Goal: Task Accomplishment & Management: Complete application form

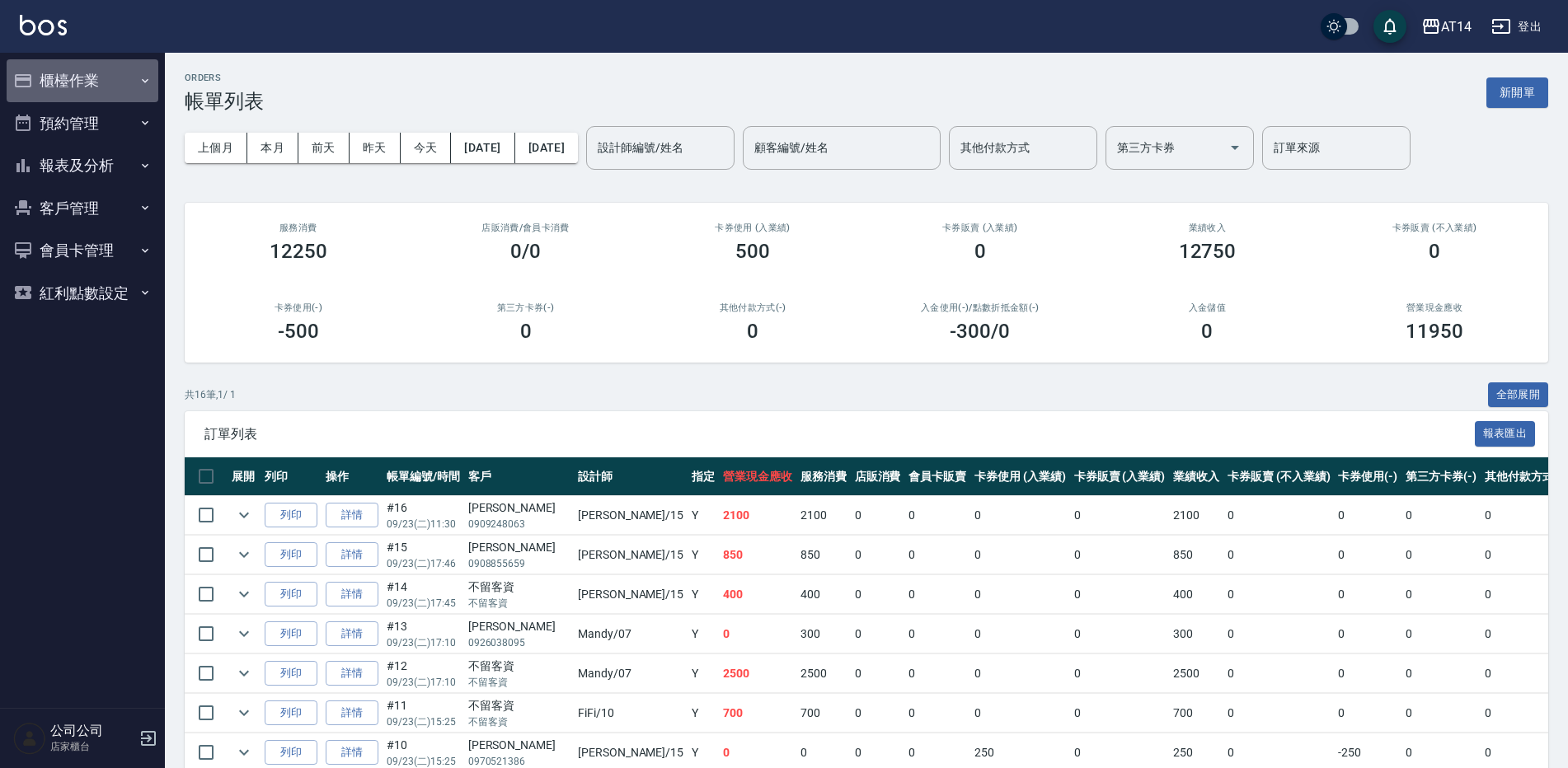
click at [88, 81] on button "櫃檯作業" at bounding box center [82, 80] width 152 height 42
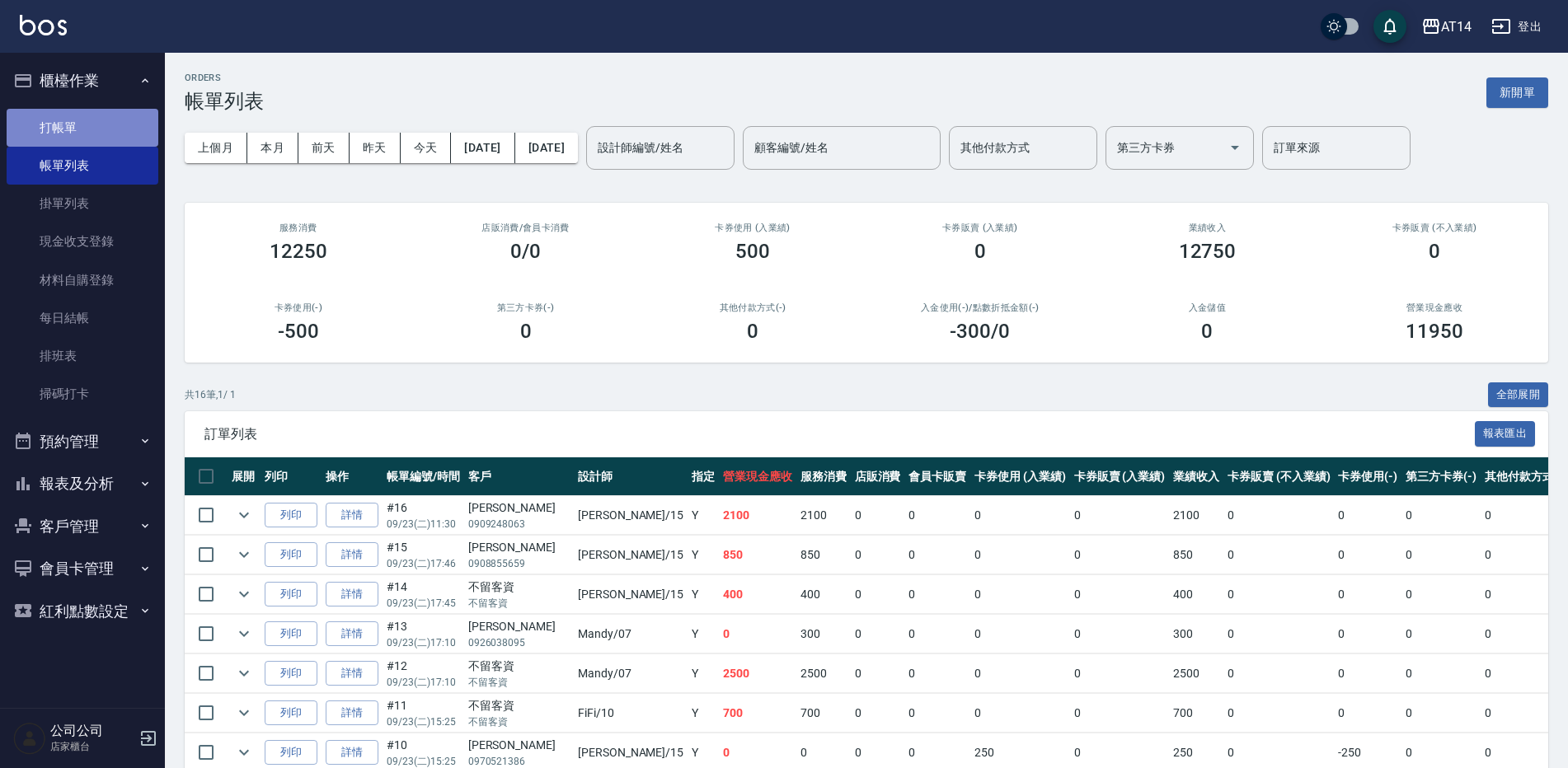
click at [79, 126] on link "打帳單" at bounding box center [82, 128] width 152 height 38
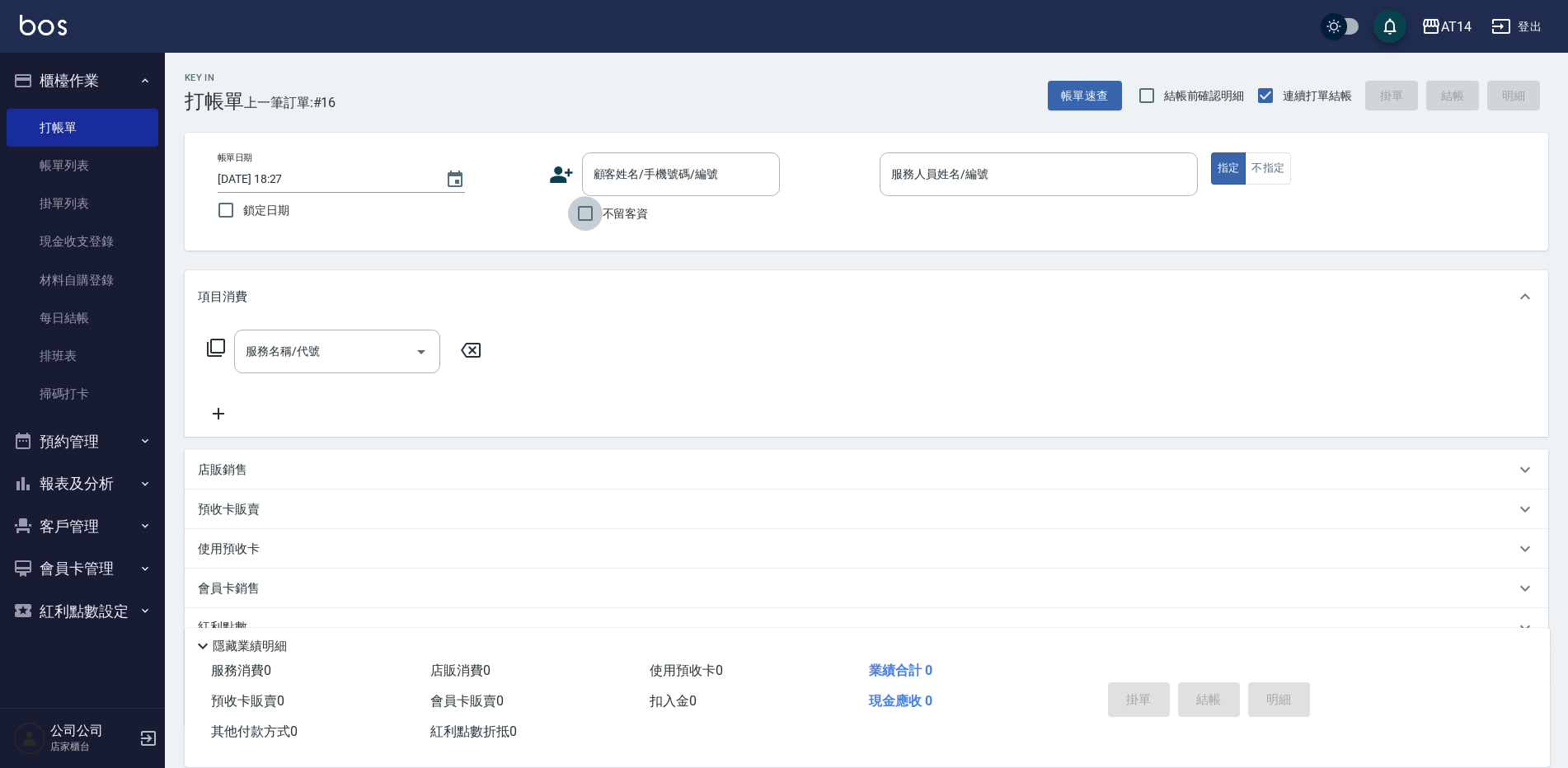
click at [595, 223] on input "不留客資" at bounding box center [585, 213] width 34 height 34
checkbox input "true"
click at [909, 176] on input "服務人員姓名/編號" at bounding box center [1039, 174] width 303 height 29
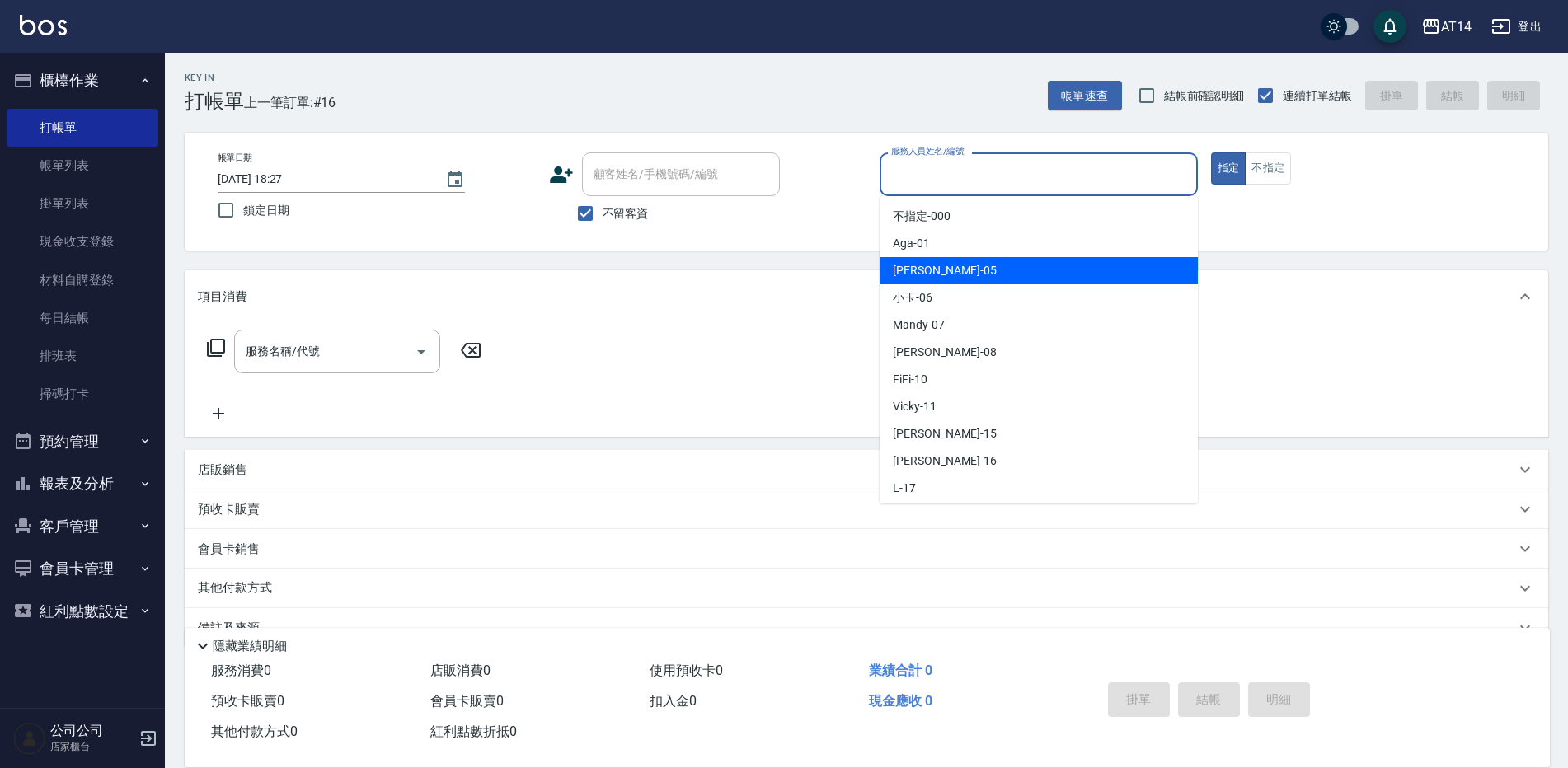
click at [931, 271] on span "Patty -05" at bounding box center [944, 270] width 104 height 17
type input "Patty-05"
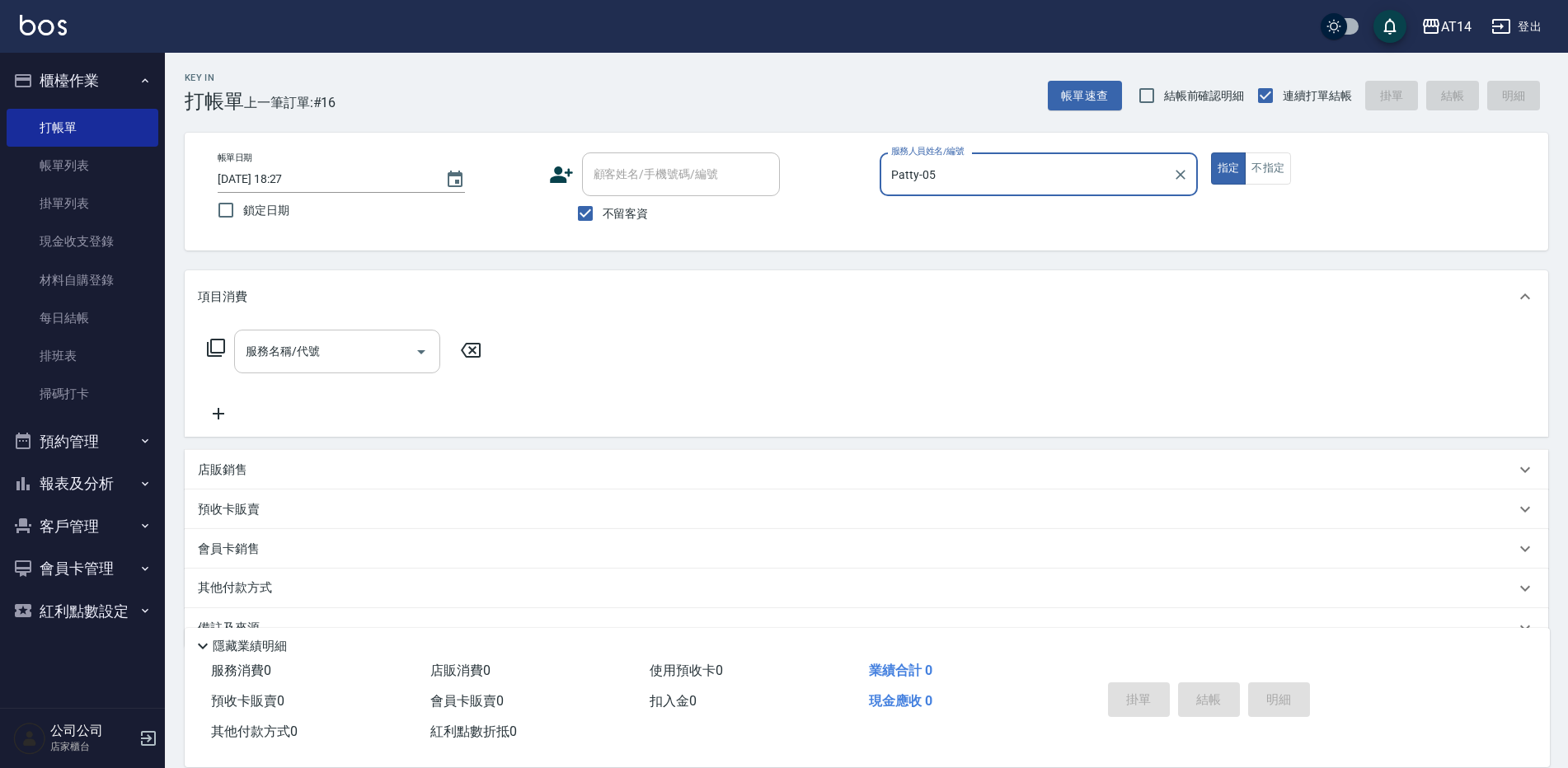
click at [319, 358] on input "服務名稱/代號" at bounding box center [325, 352] width 167 height 29
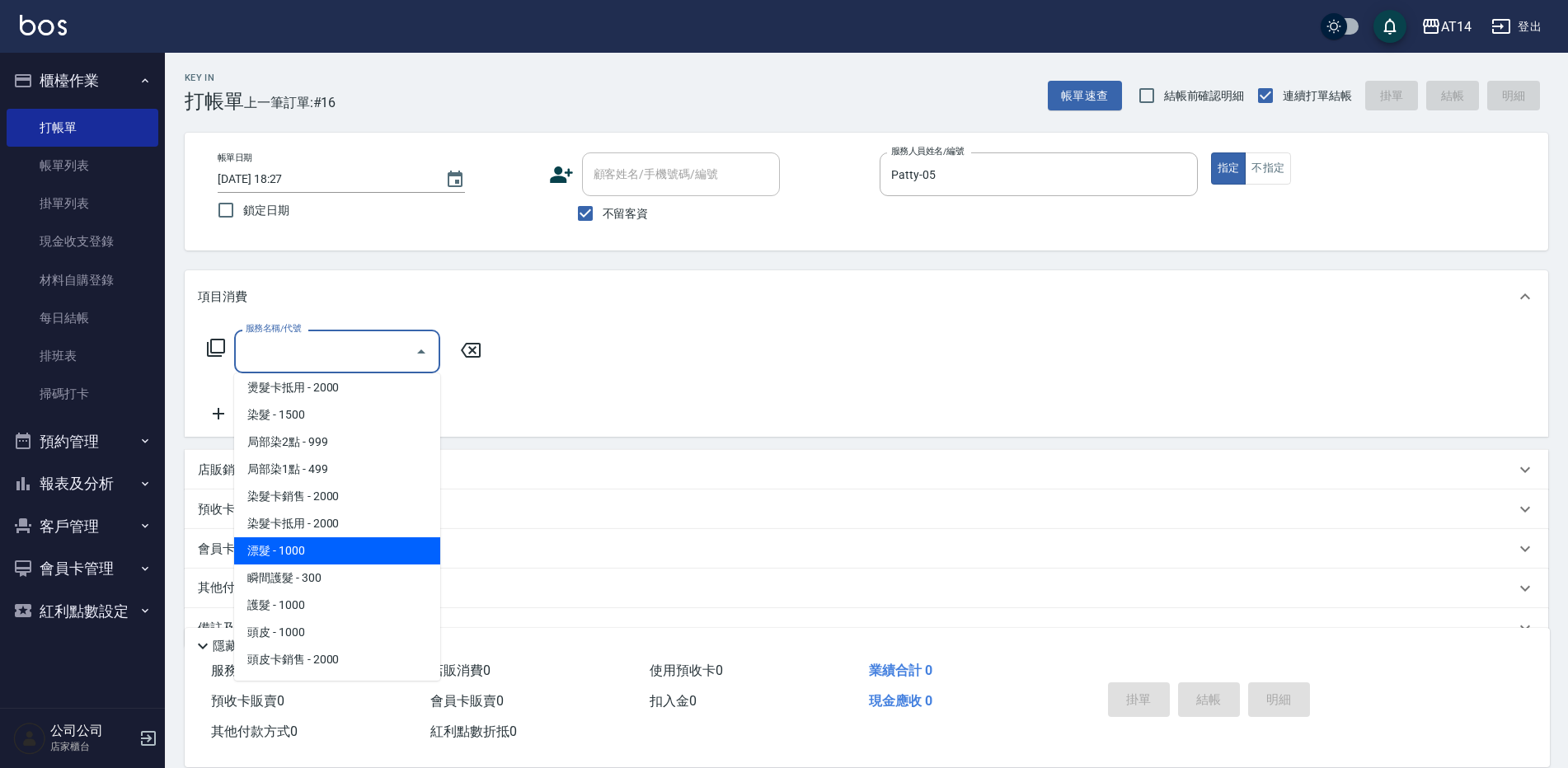
scroll to position [577, 0]
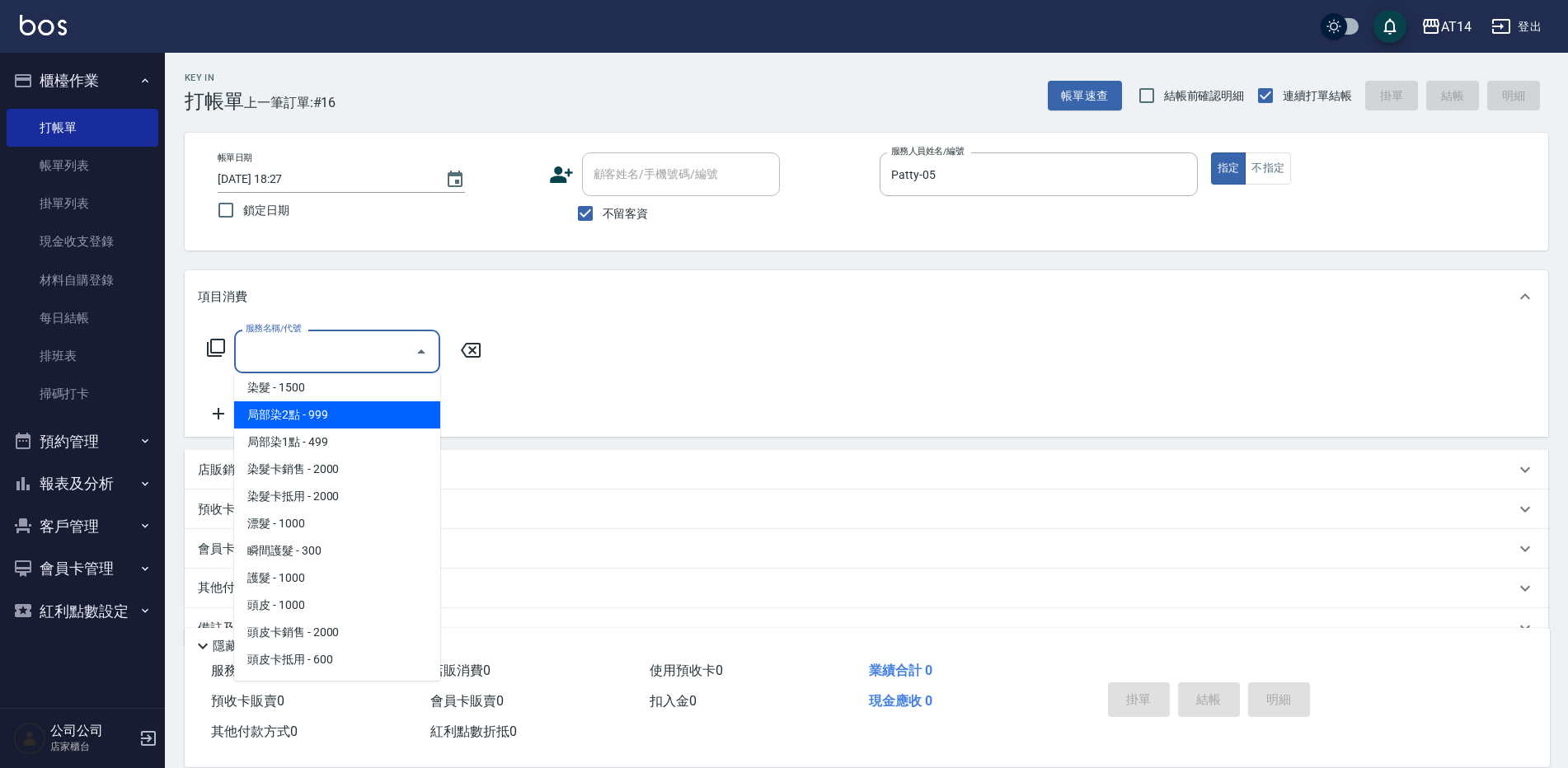
click at [310, 419] on span "局部染2點 - 999" at bounding box center [337, 415] width 206 height 27
type input "局部染2點(042)"
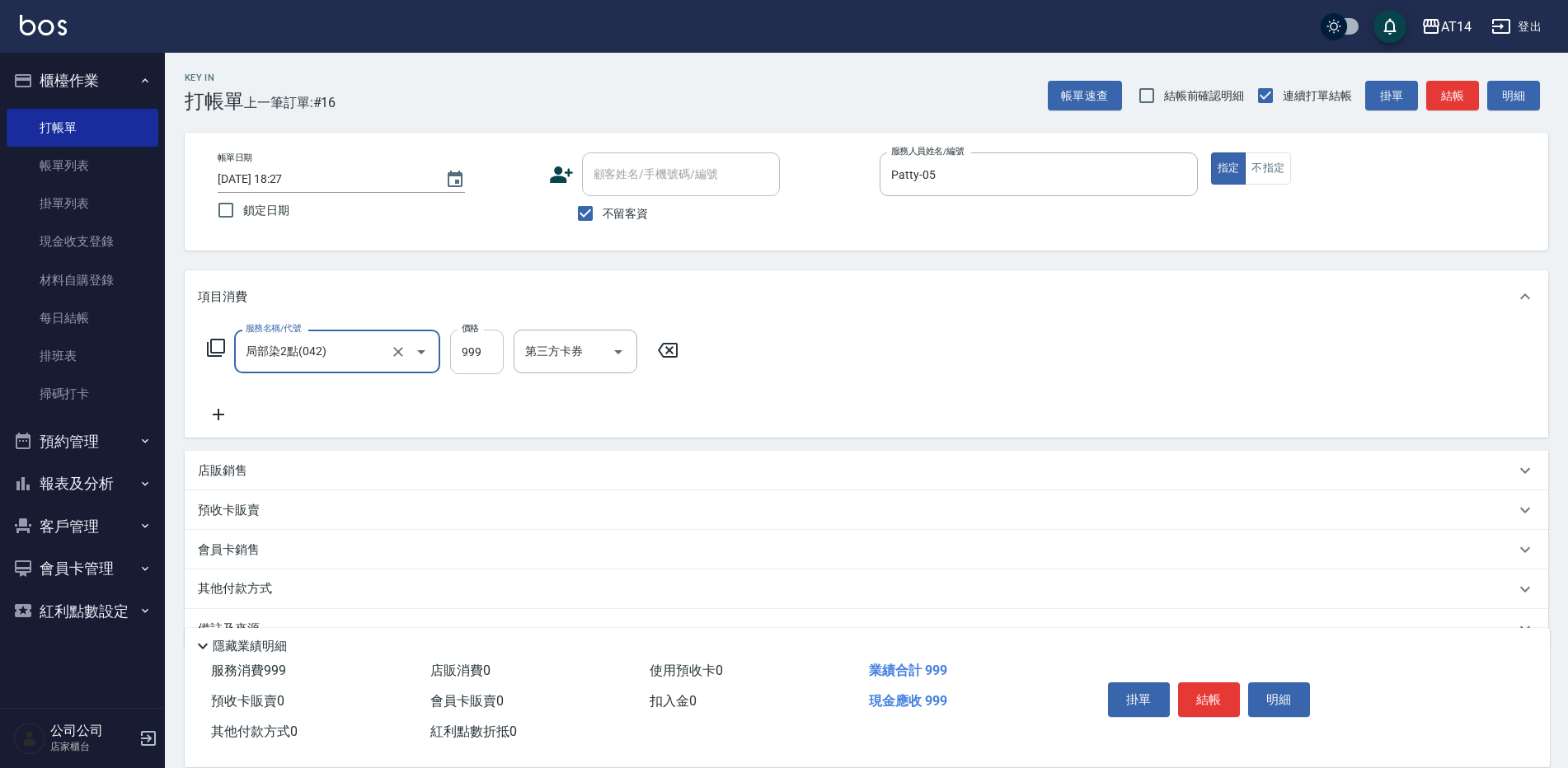
click at [478, 349] on input "999" at bounding box center [477, 351] width 53 height 44
type input "1400"
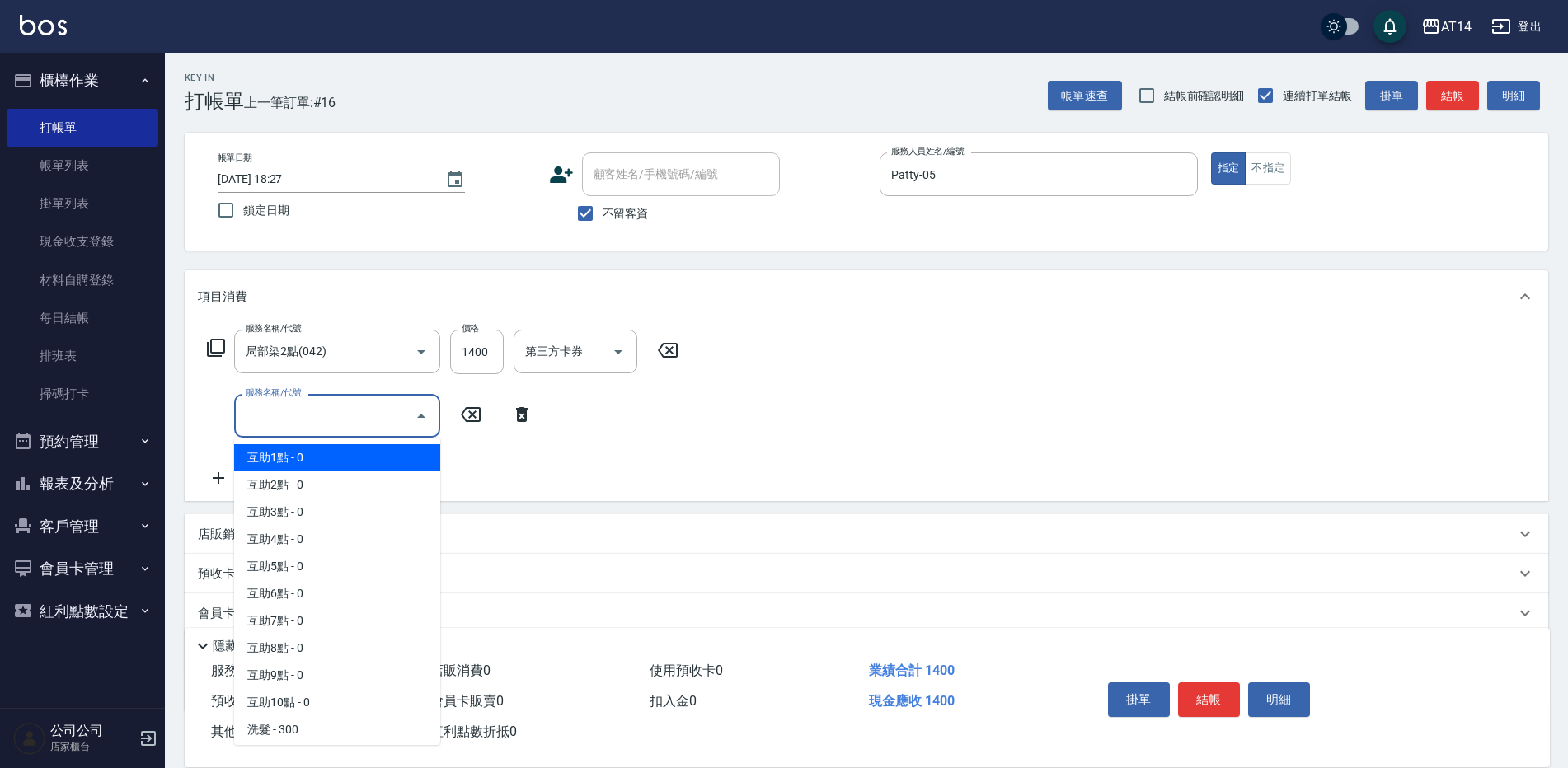
click at [283, 405] on input "服務名稱/代號" at bounding box center [325, 416] width 167 height 29
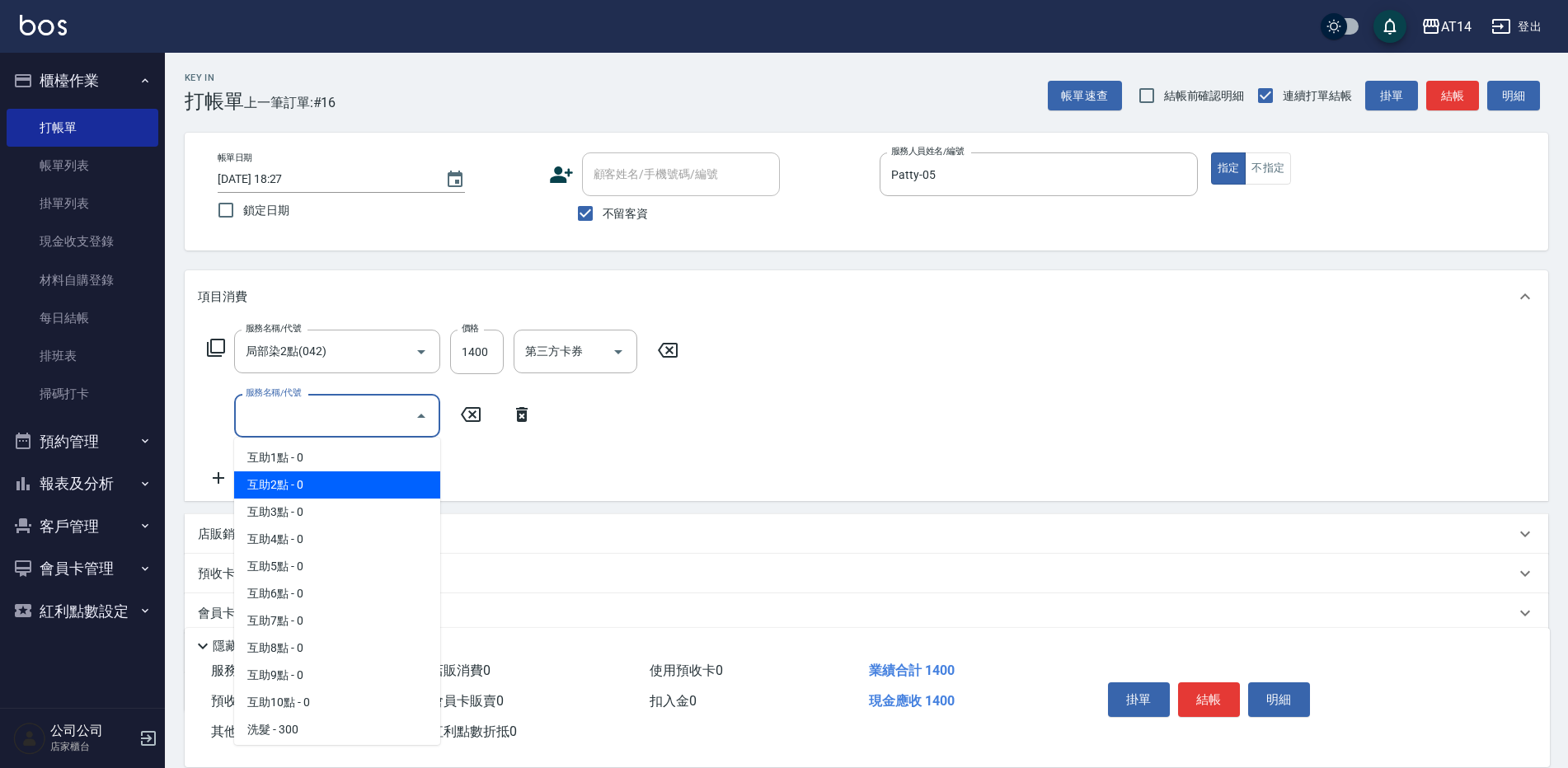
click at [281, 485] on span "互助2點 - 0" at bounding box center [337, 485] width 206 height 27
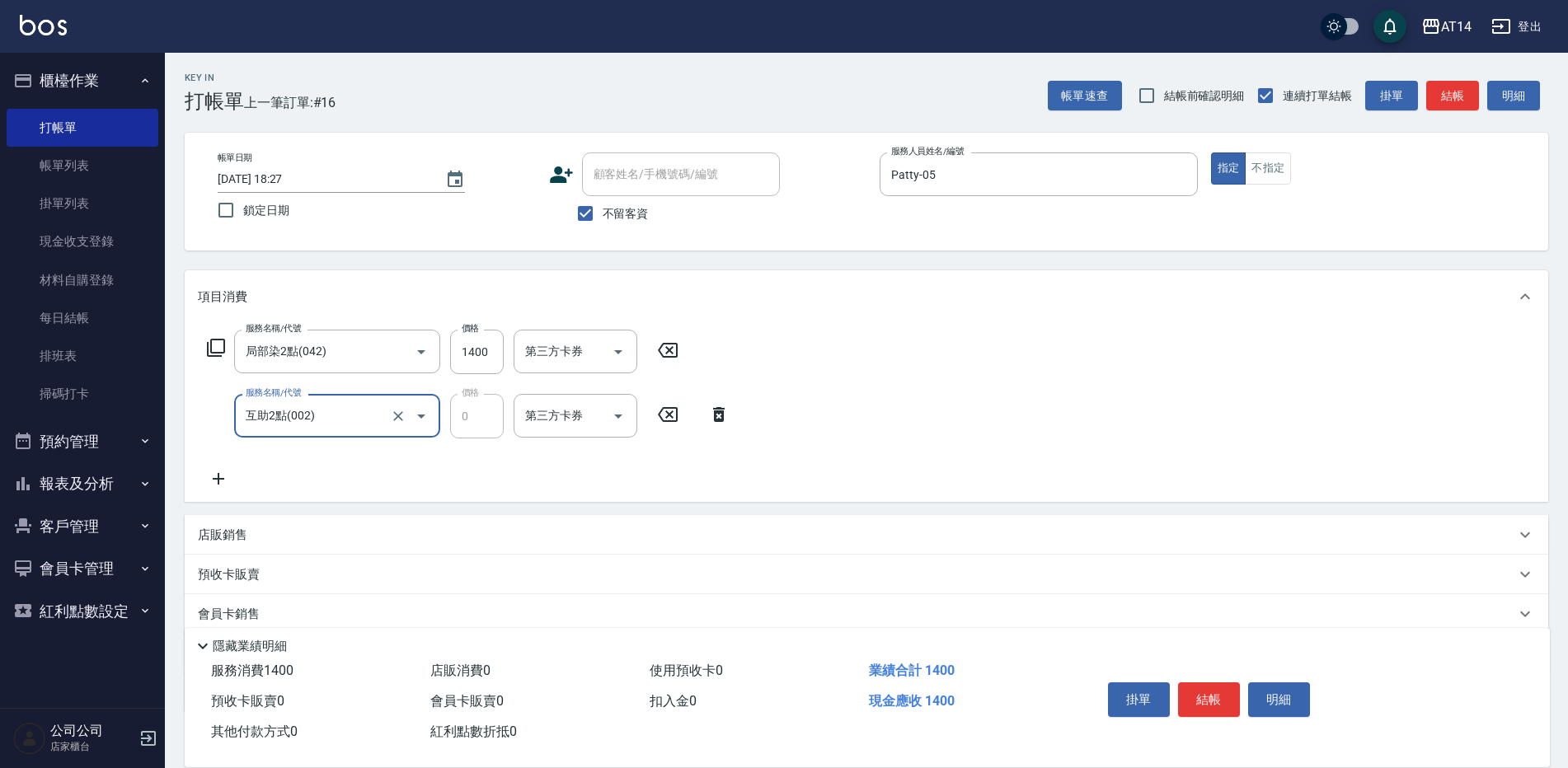
type input "互助2點(002)"
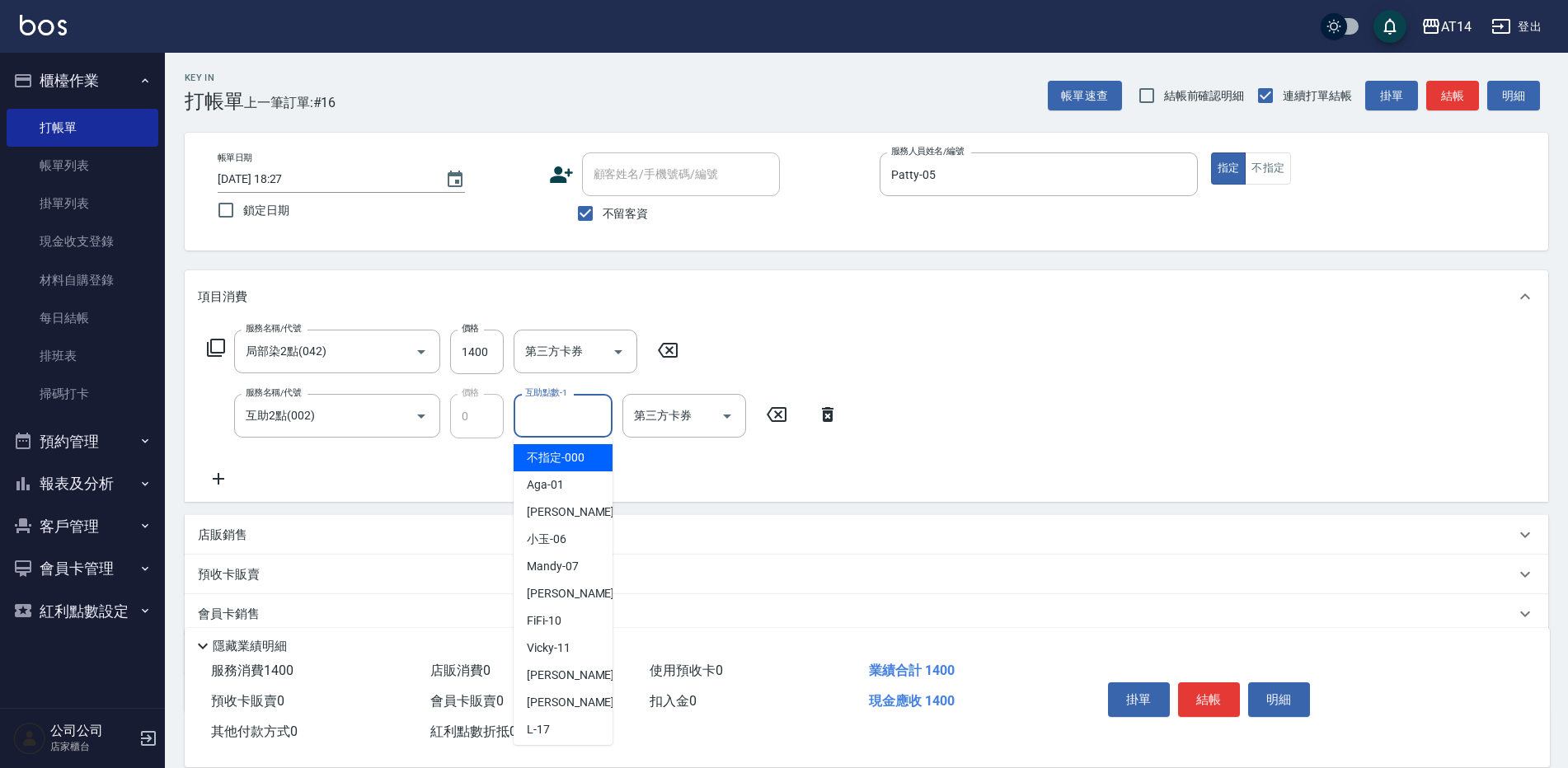
click at [547, 417] on div "互助點數-1 互助點數-1" at bounding box center [563, 416] width 99 height 43
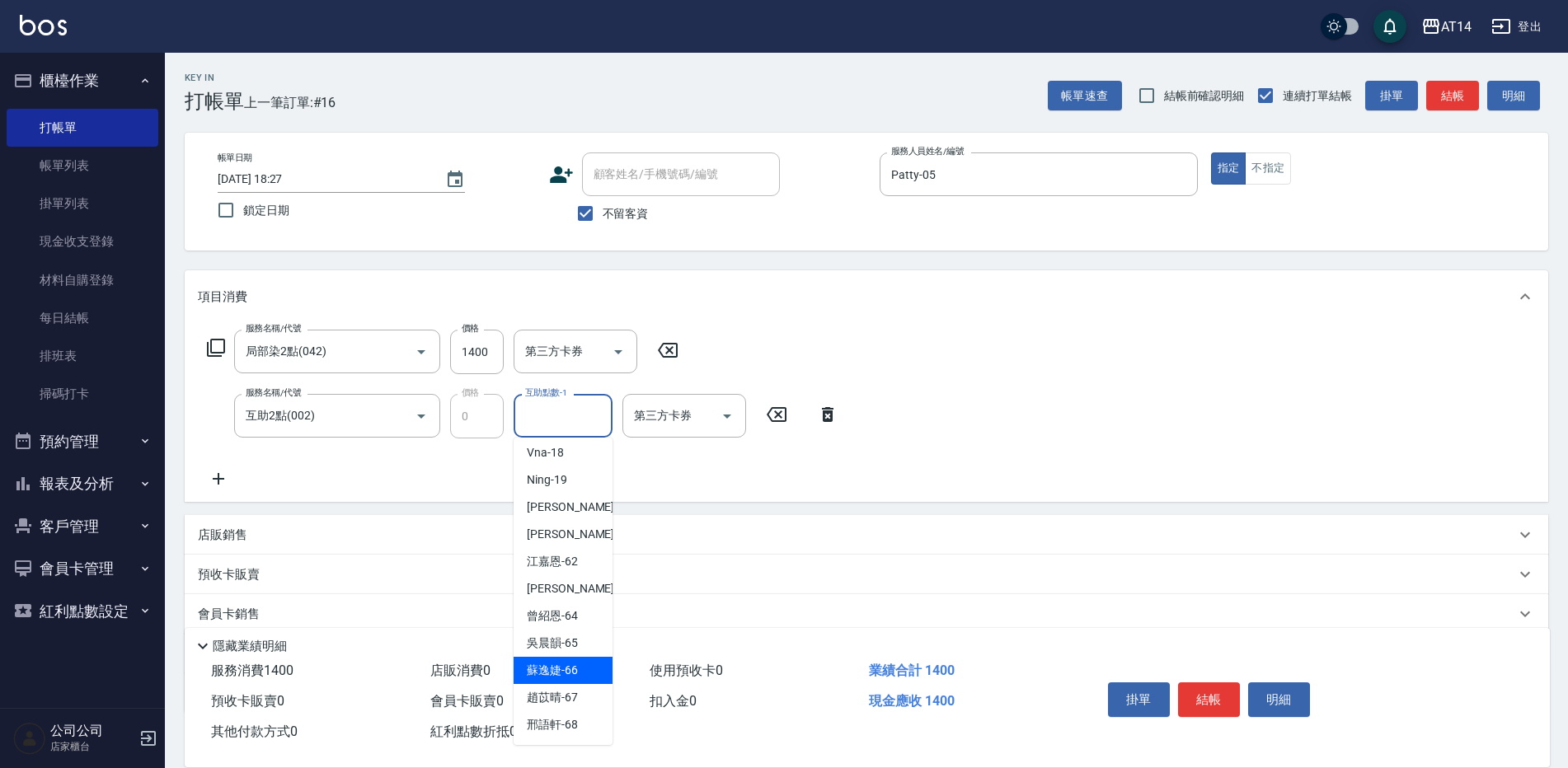
click at [572, 660] on div "[PERSON_NAME]-66" at bounding box center [563, 671] width 99 height 27
type input "蘇逸婕-66"
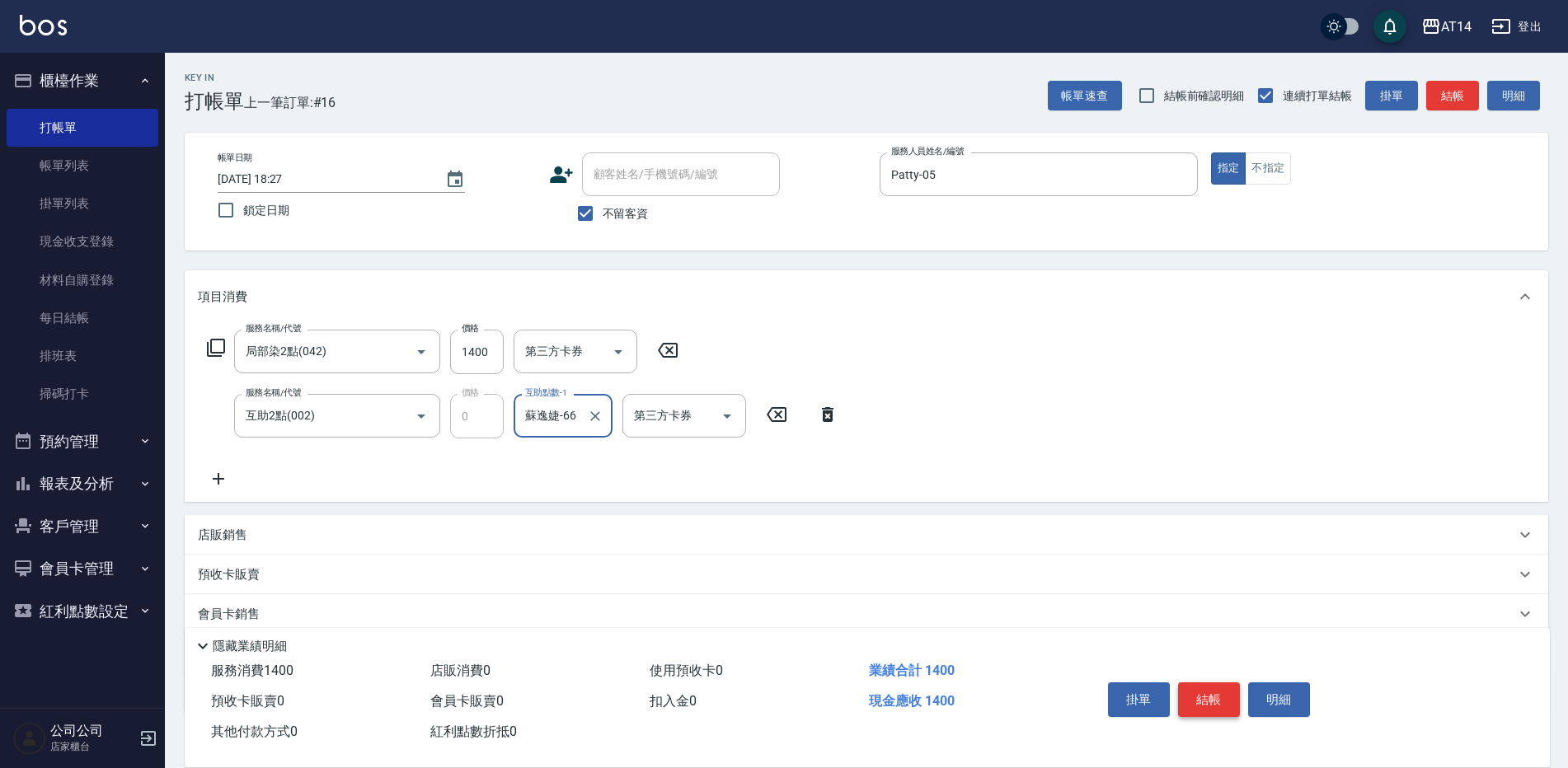
click at [1205, 684] on button "結帳" at bounding box center [1209, 699] width 62 height 34
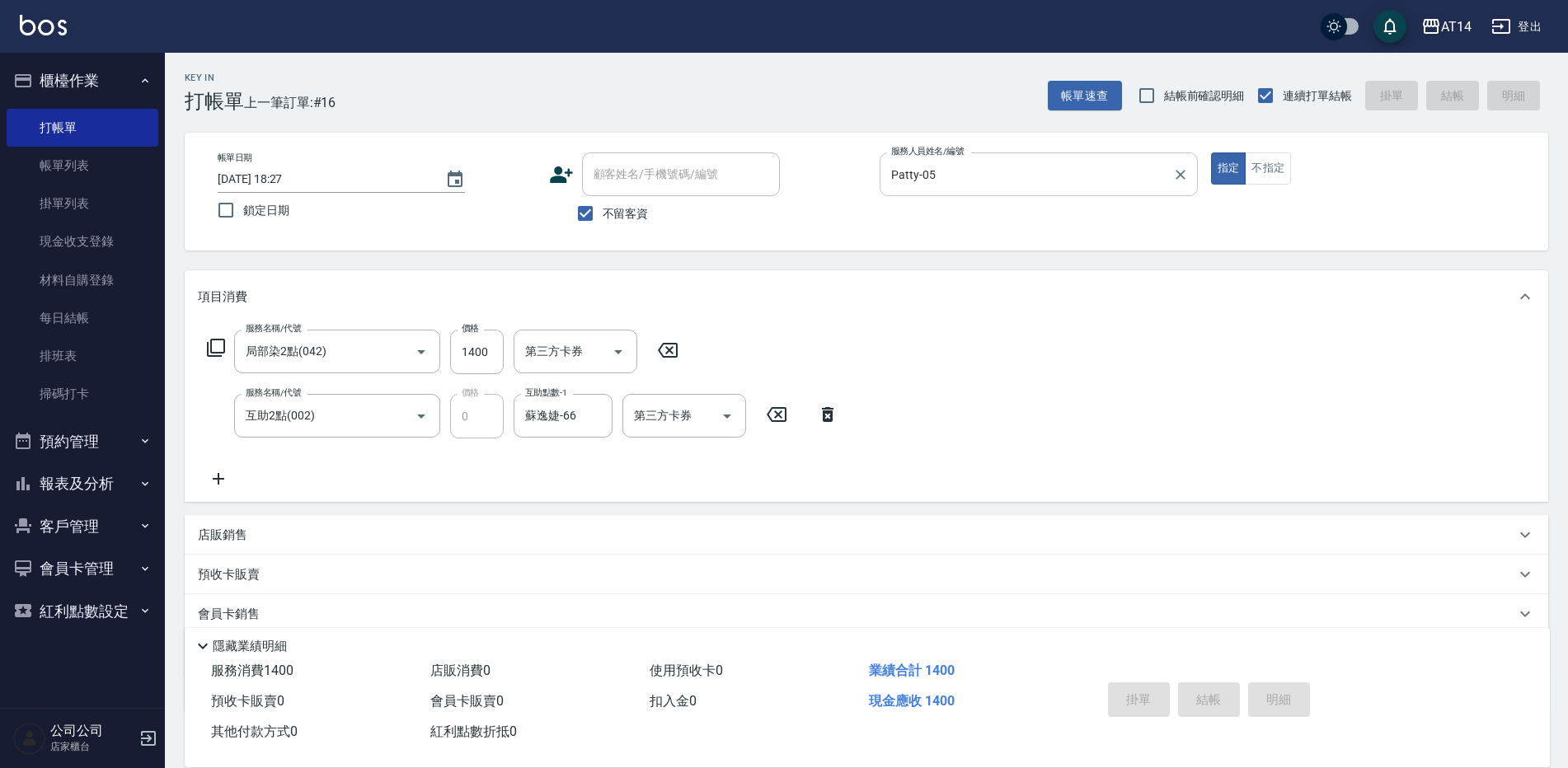
type input "[DATE] 18:28"
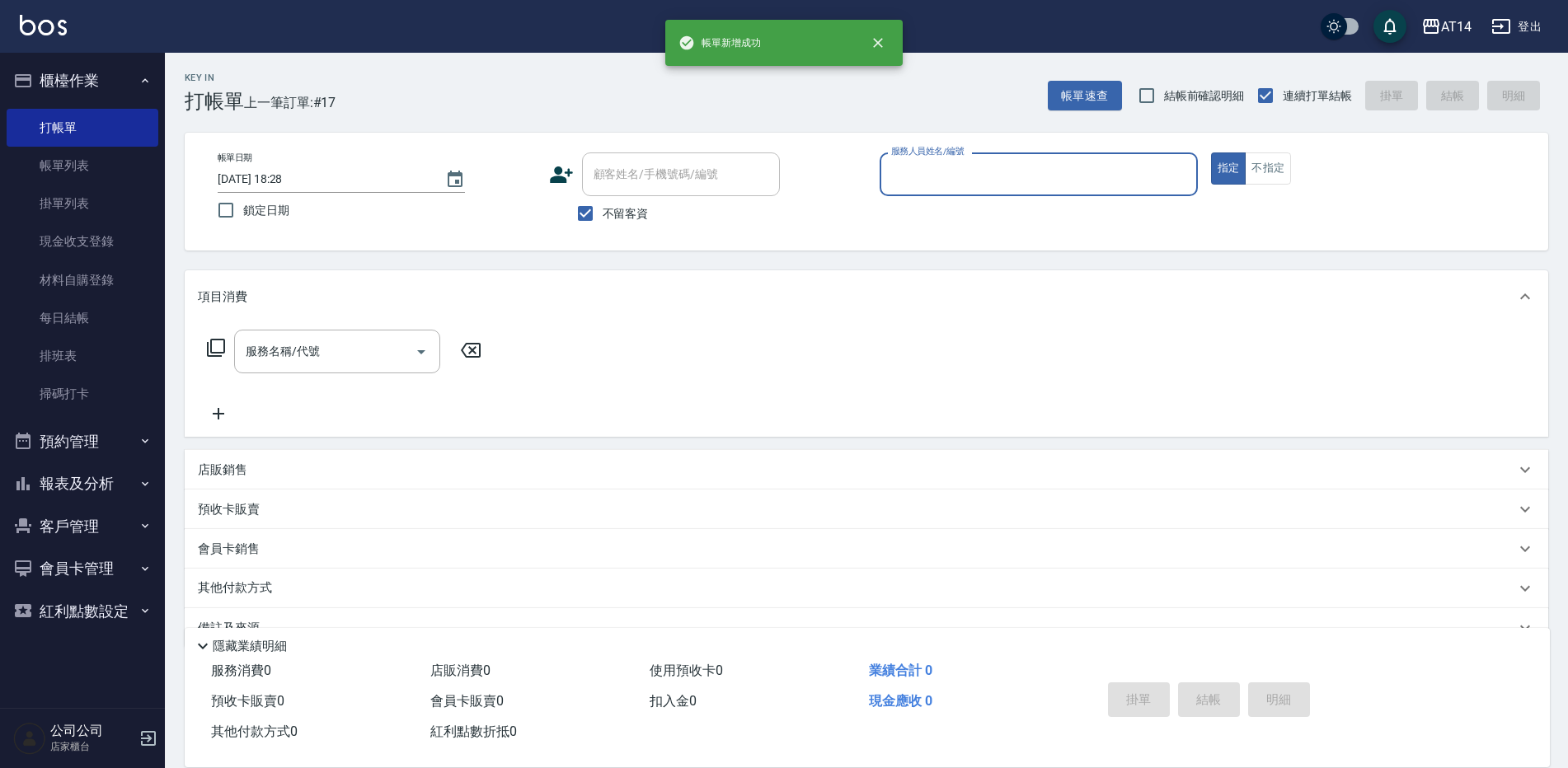
click at [988, 173] on input "服務人員姓名/編號" at bounding box center [1039, 174] width 303 height 29
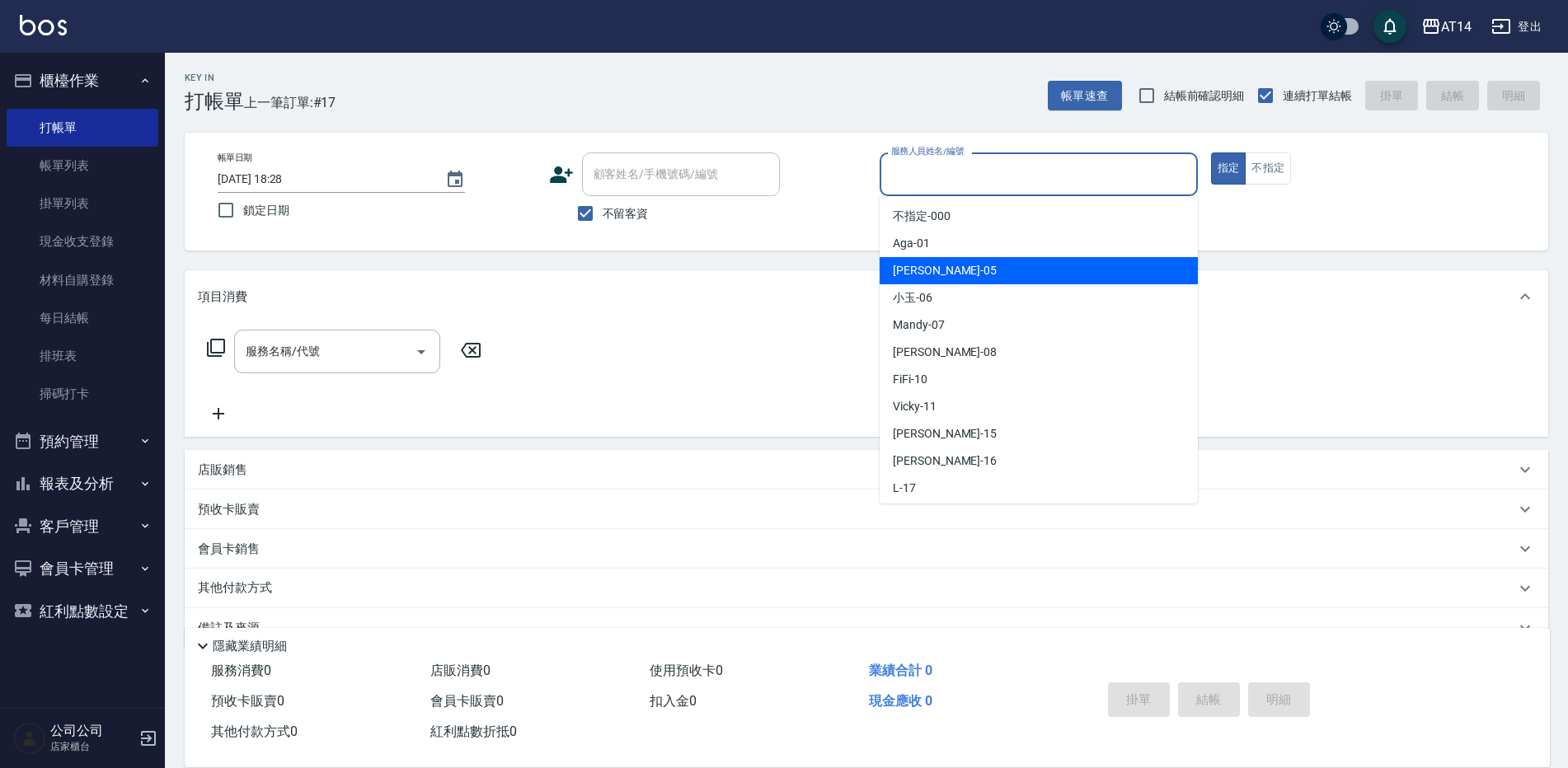
click at [942, 271] on div "Patty -05" at bounding box center [1039, 271] width 319 height 27
type input "Patty-05"
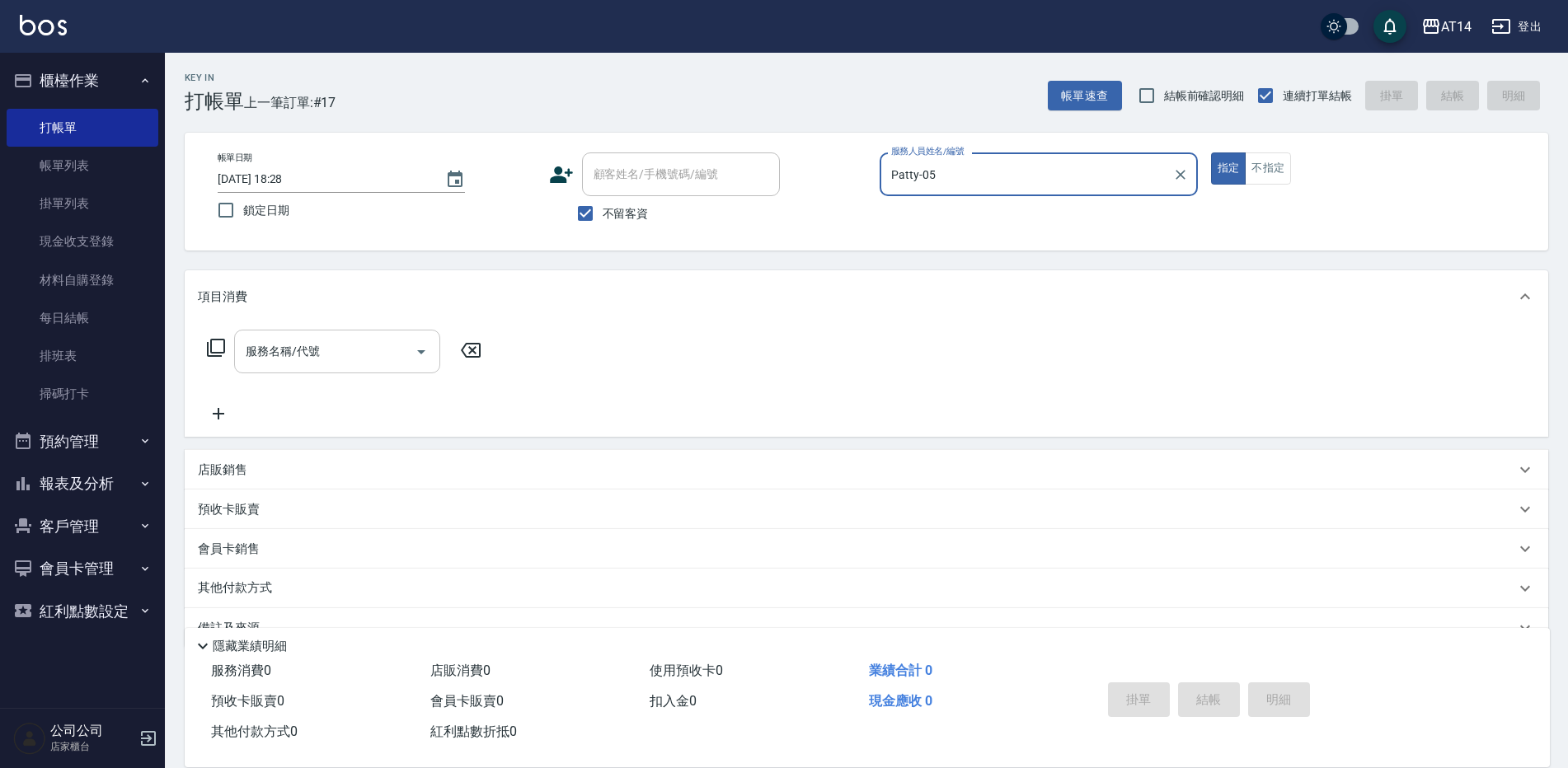
click at [342, 347] on input "服務名稱/代號" at bounding box center [325, 352] width 167 height 29
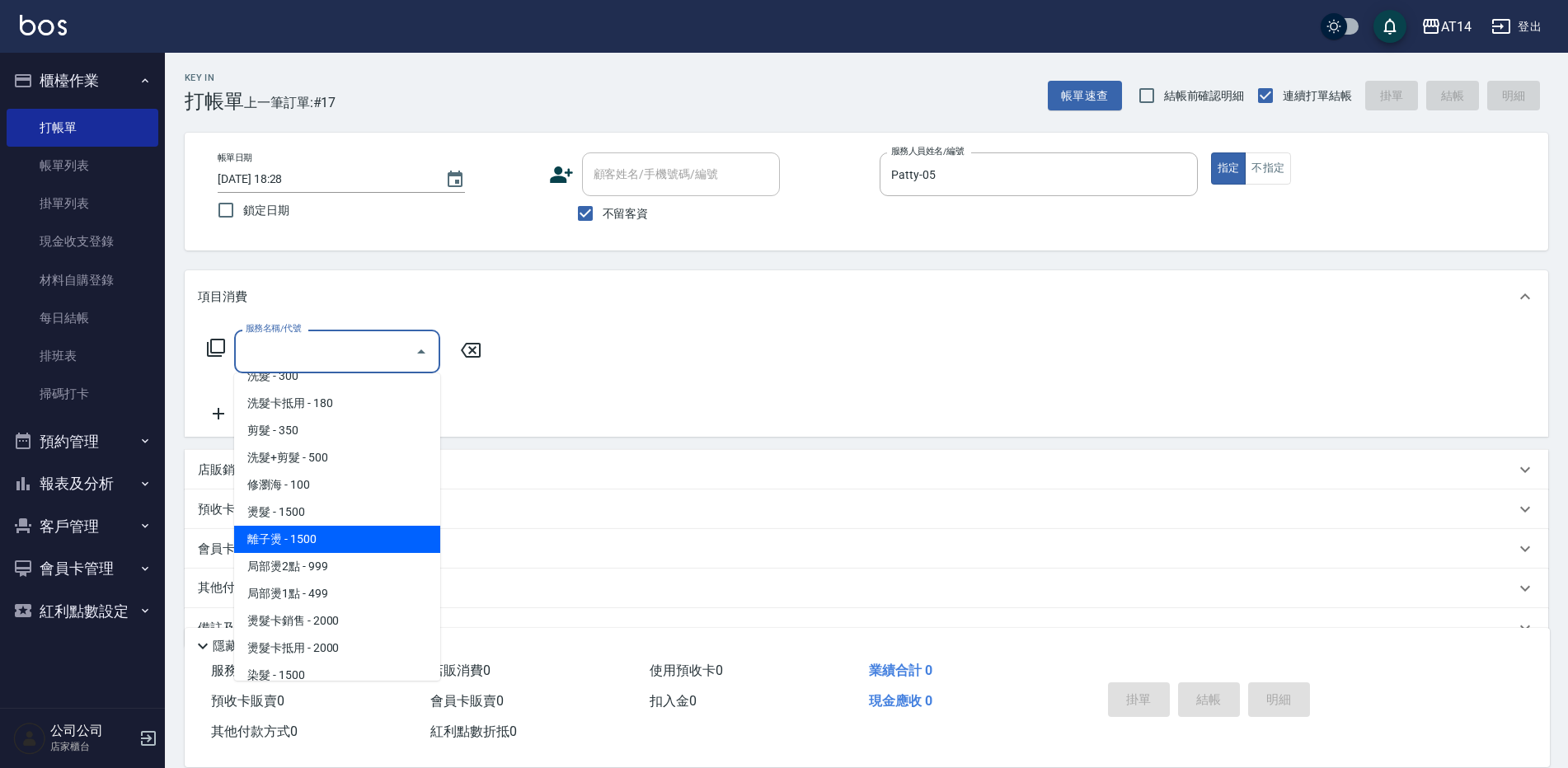
scroll to position [329, 0]
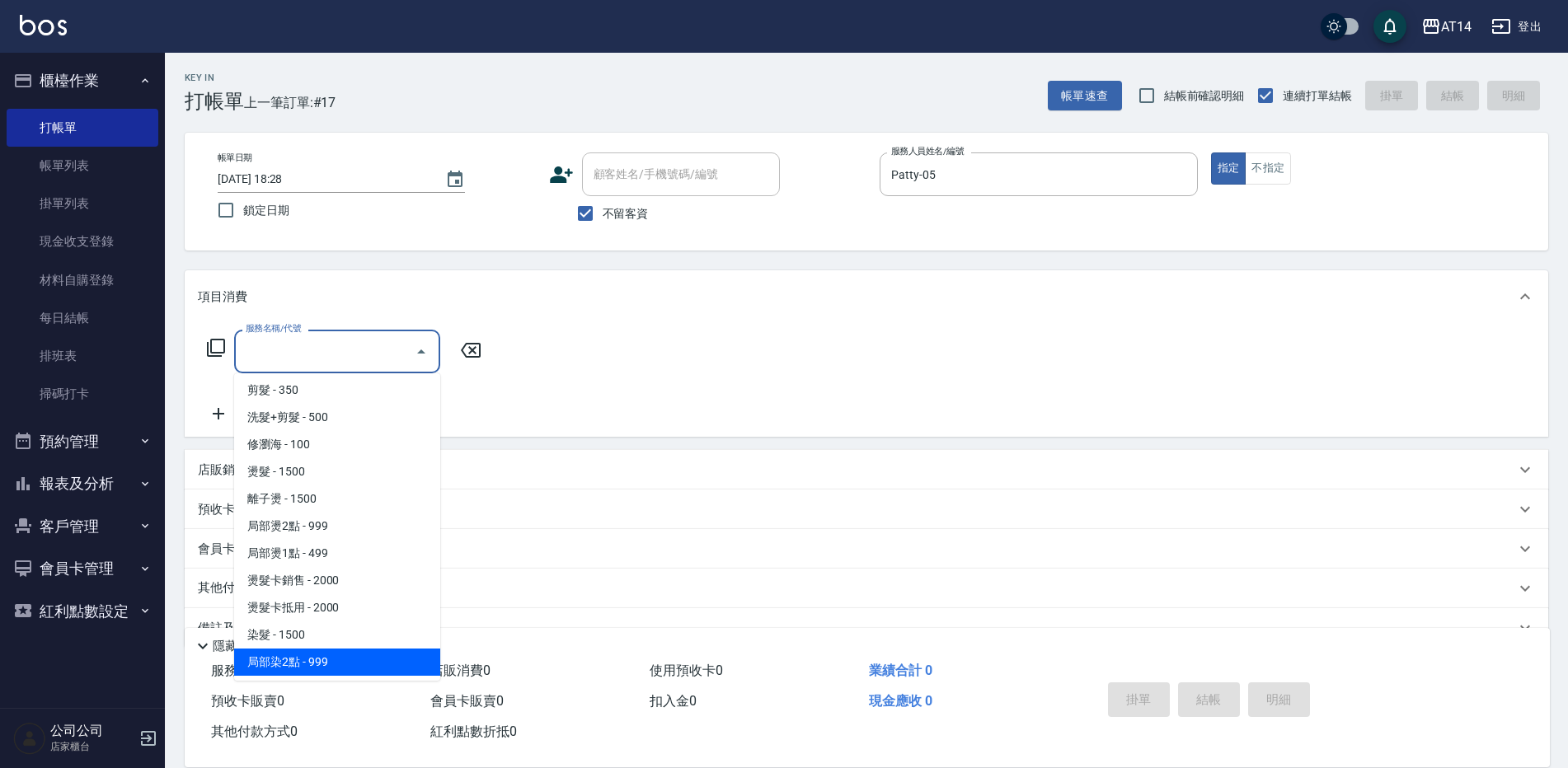
click at [306, 660] on span "局部染2點 - 999" at bounding box center [337, 662] width 206 height 27
type input "局部染2點(042)"
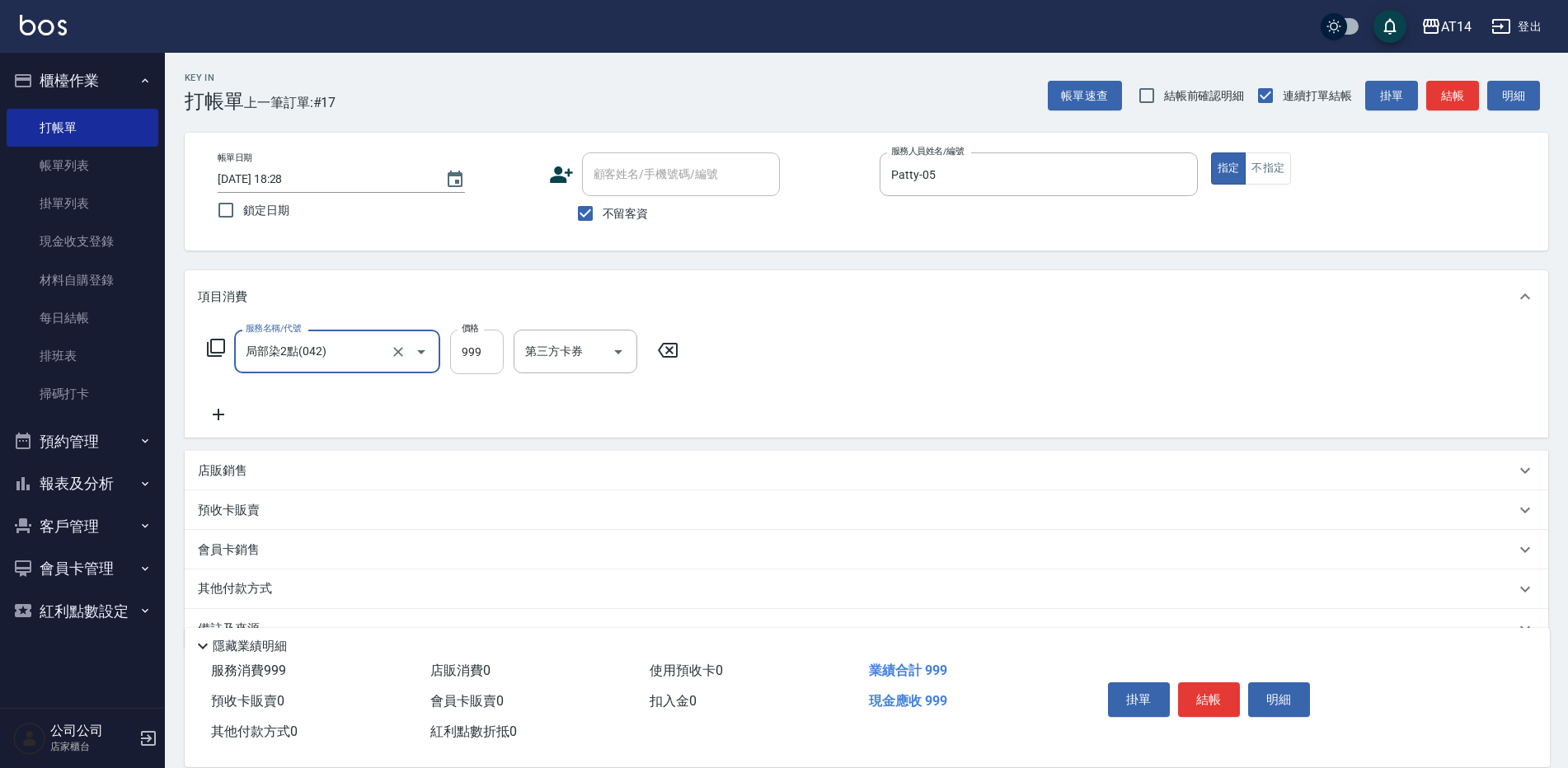
click at [495, 336] on input "999" at bounding box center [477, 351] width 53 height 44
type input "1400"
click at [221, 405] on icon at bounding box center [218, 414] width 42 height 20
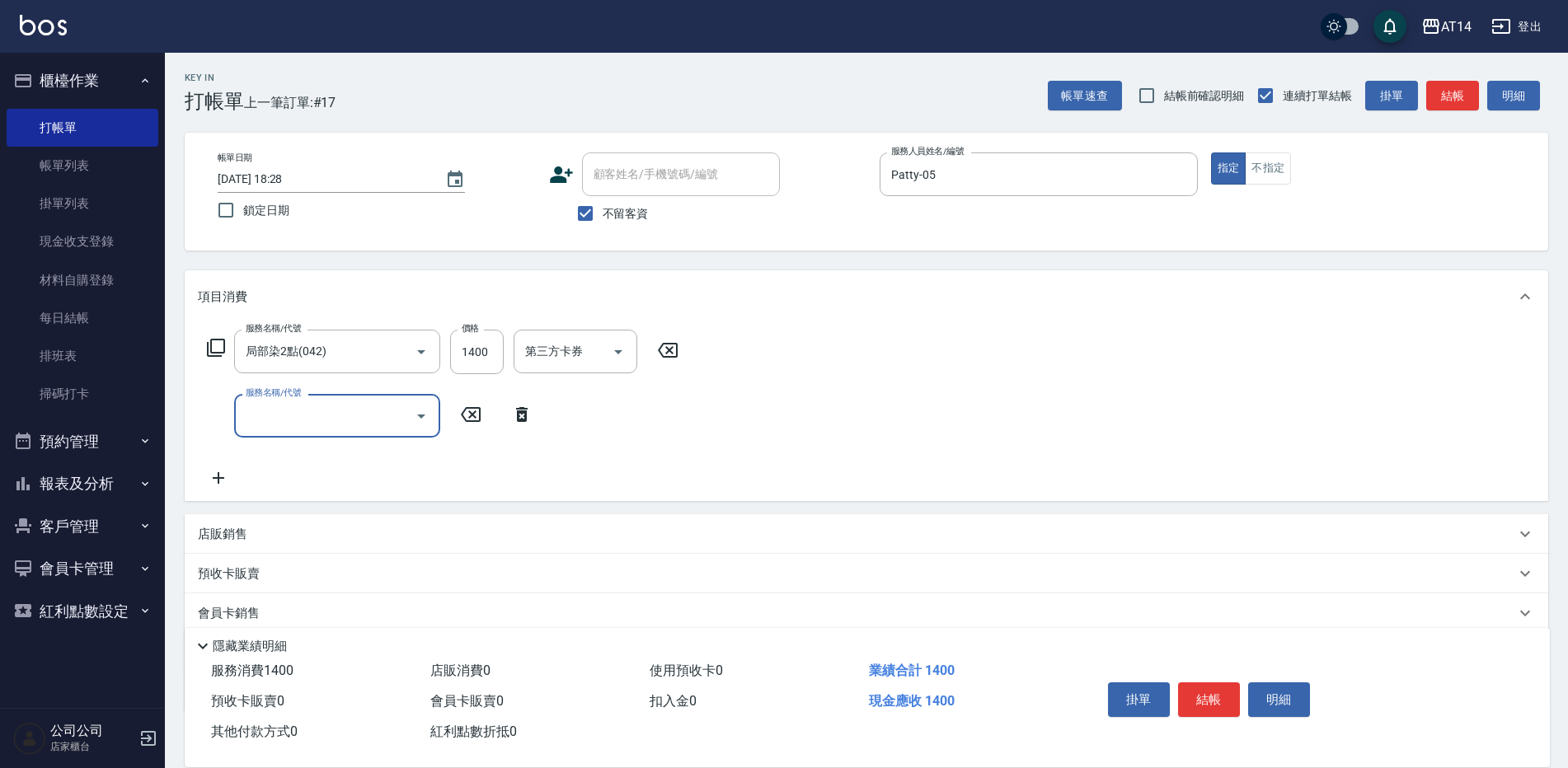
click at [259, 410] on input "服務名稱/代號" at bounding box center [325, 416] width 167 height 29
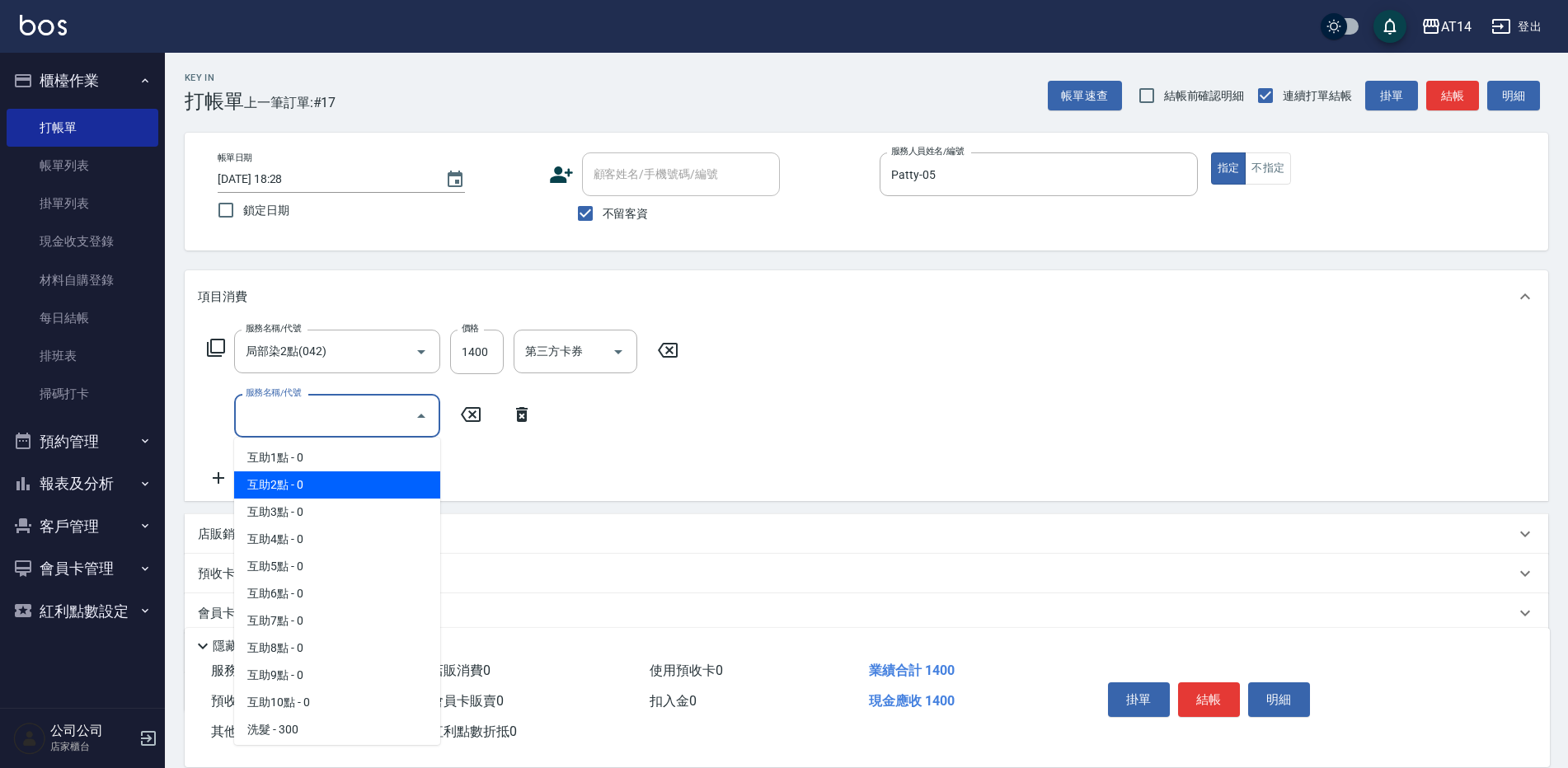
click at [271, 476] on span "互助2點 - 0" at bounding box center [337, 485] width 206 height 27
type input "互助2點(002)"
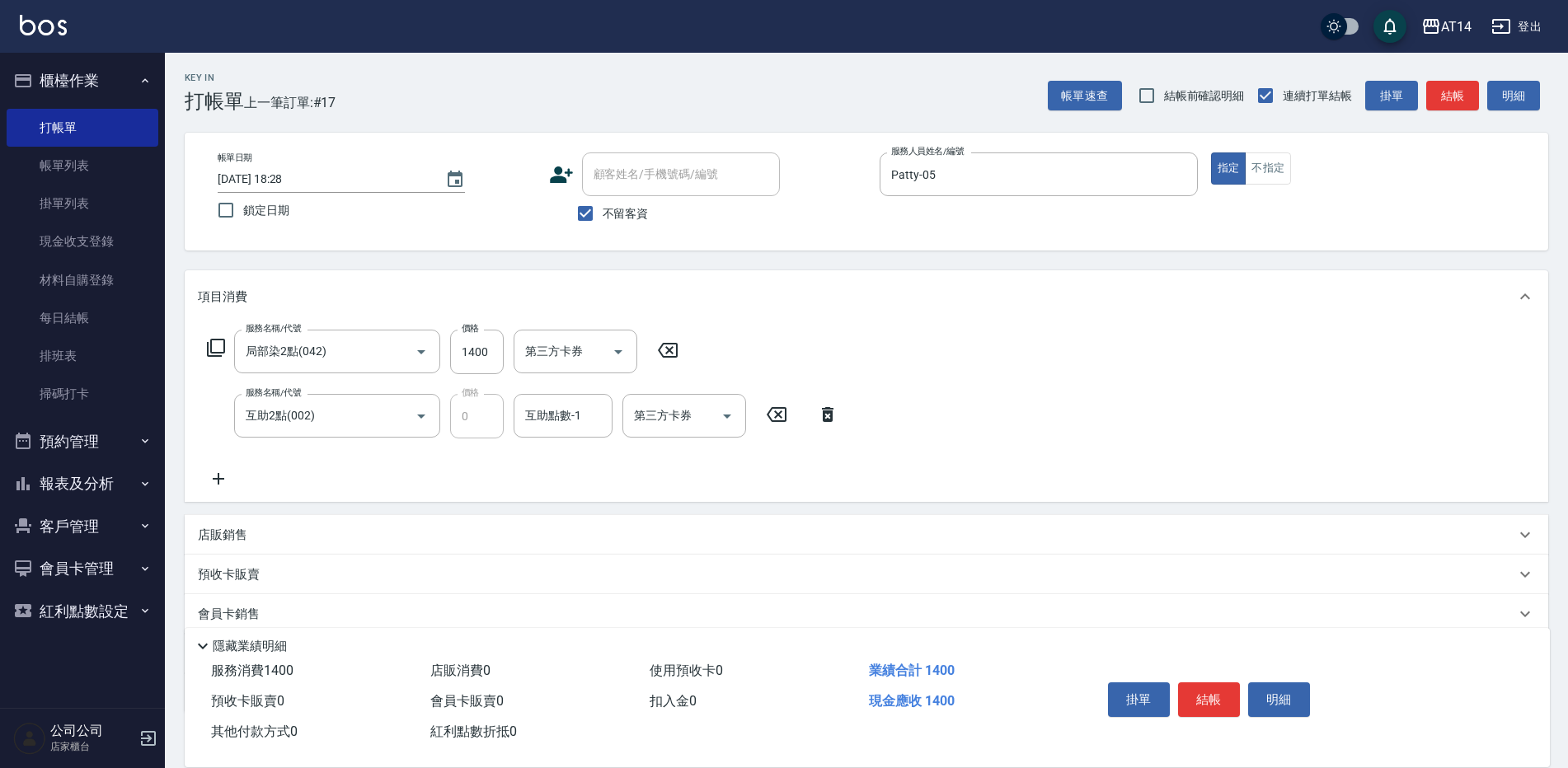
click at [830, 417] on icon at bounding box center [828, 414] width 12 height 14
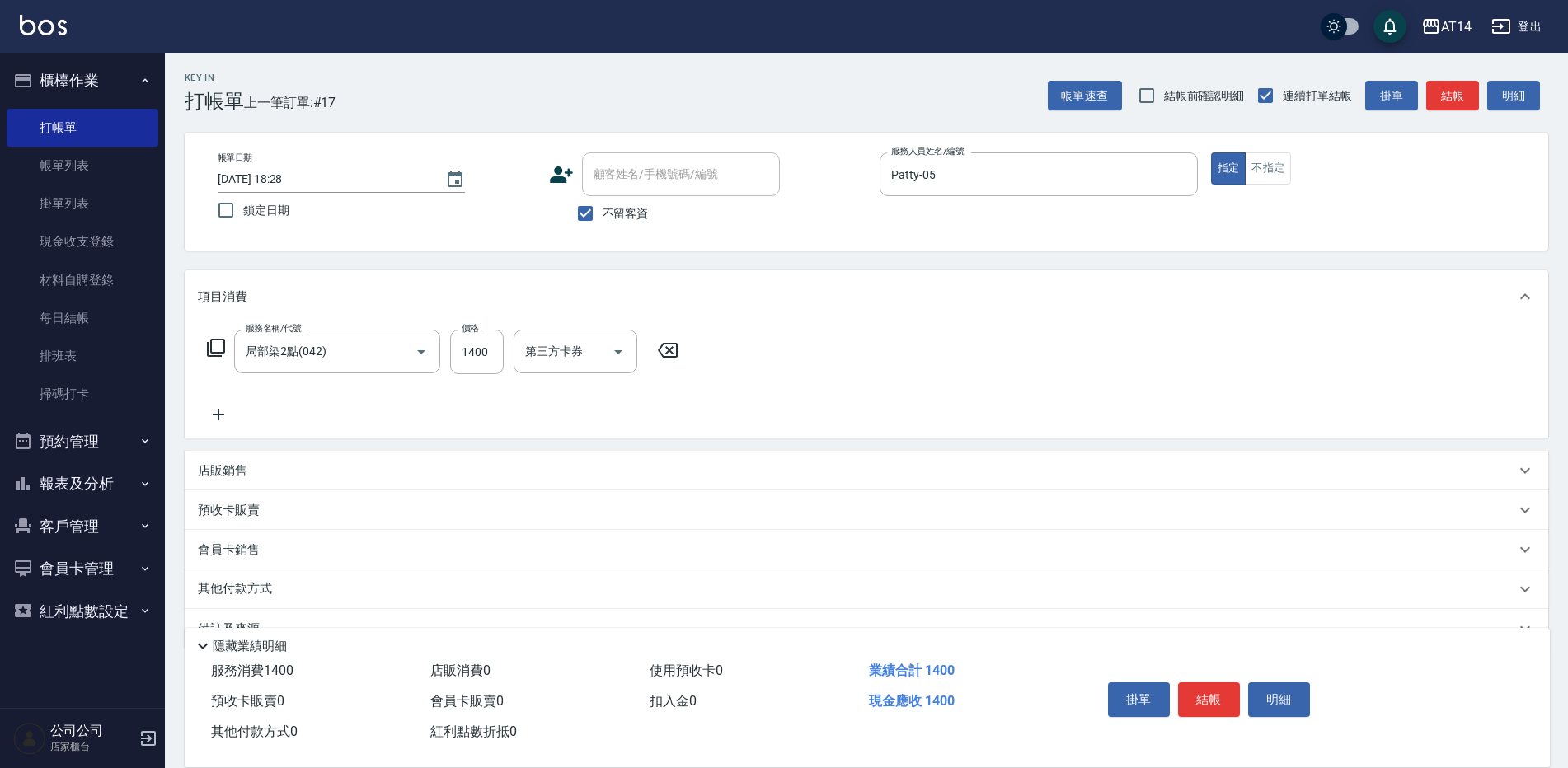
click at [216, 412] on icon at bounding box center [218, 414] width 42 height 20
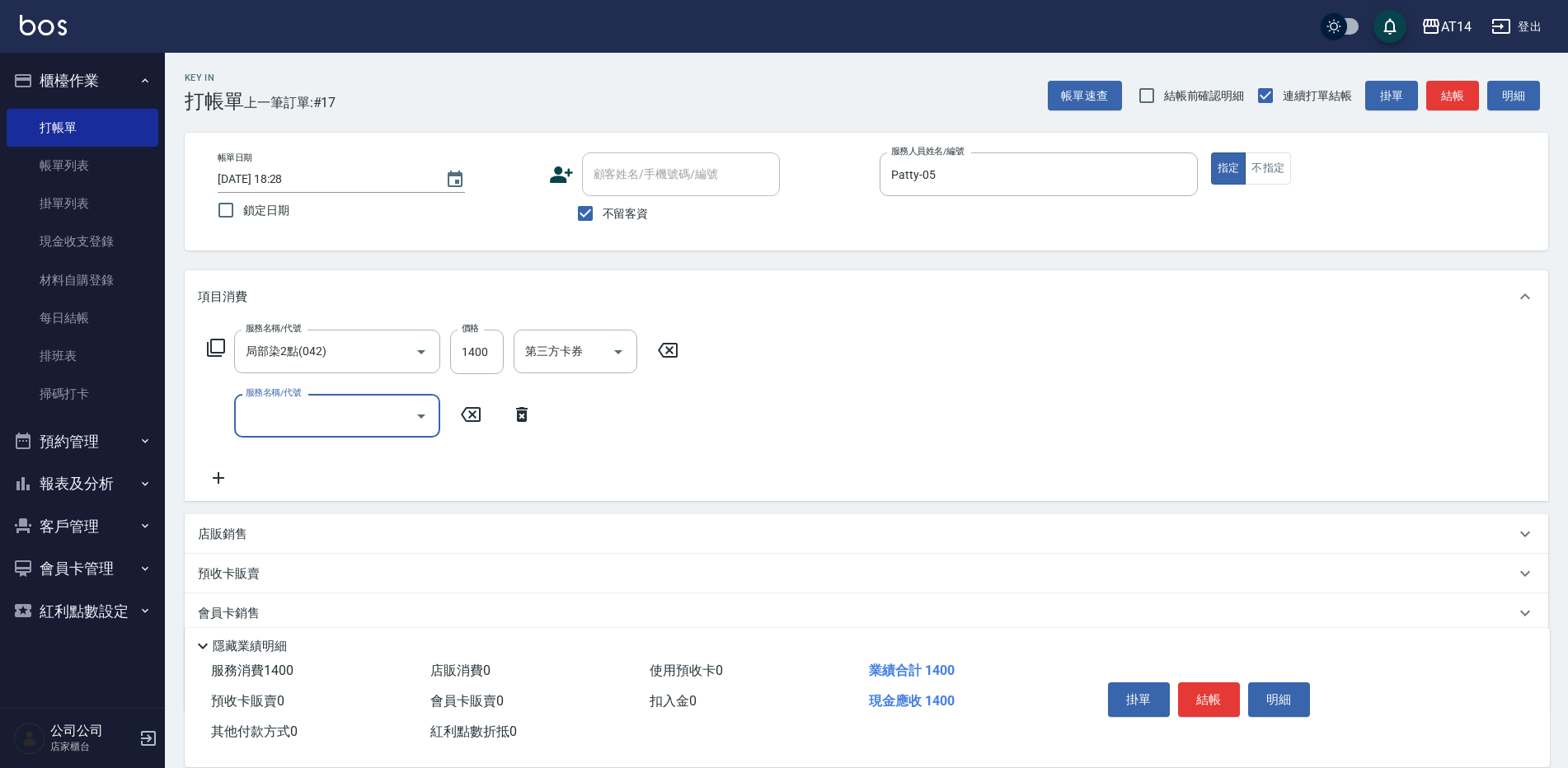
click at [262, 415] on input "服務名稱/代號" at bounding box center [325, 416] width 167 height 29
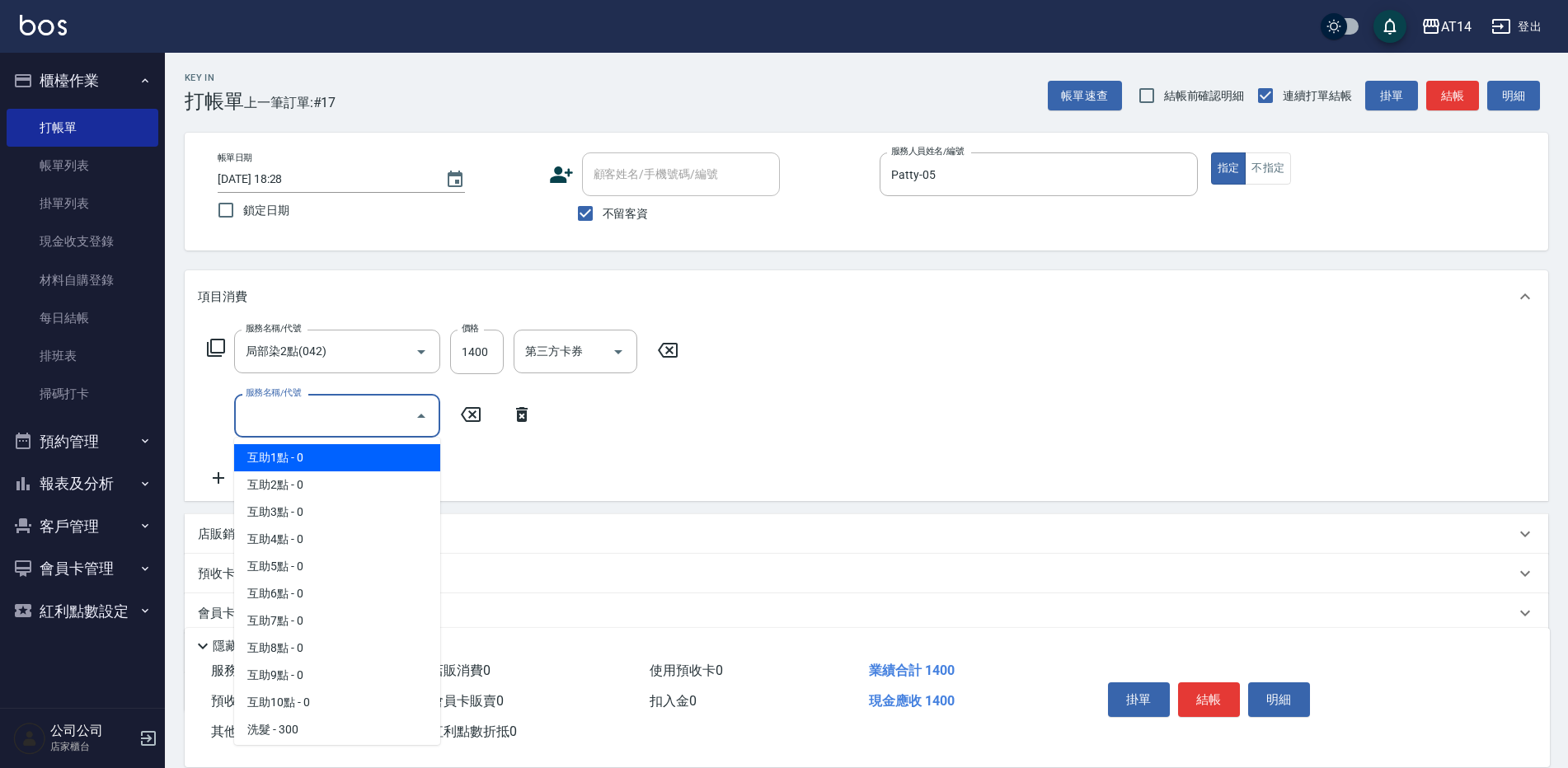
click at [275, 460] on span "互助1點 - 0" at bounding box center [337, 458] width 206 height 27
type input "互助1點(001)"
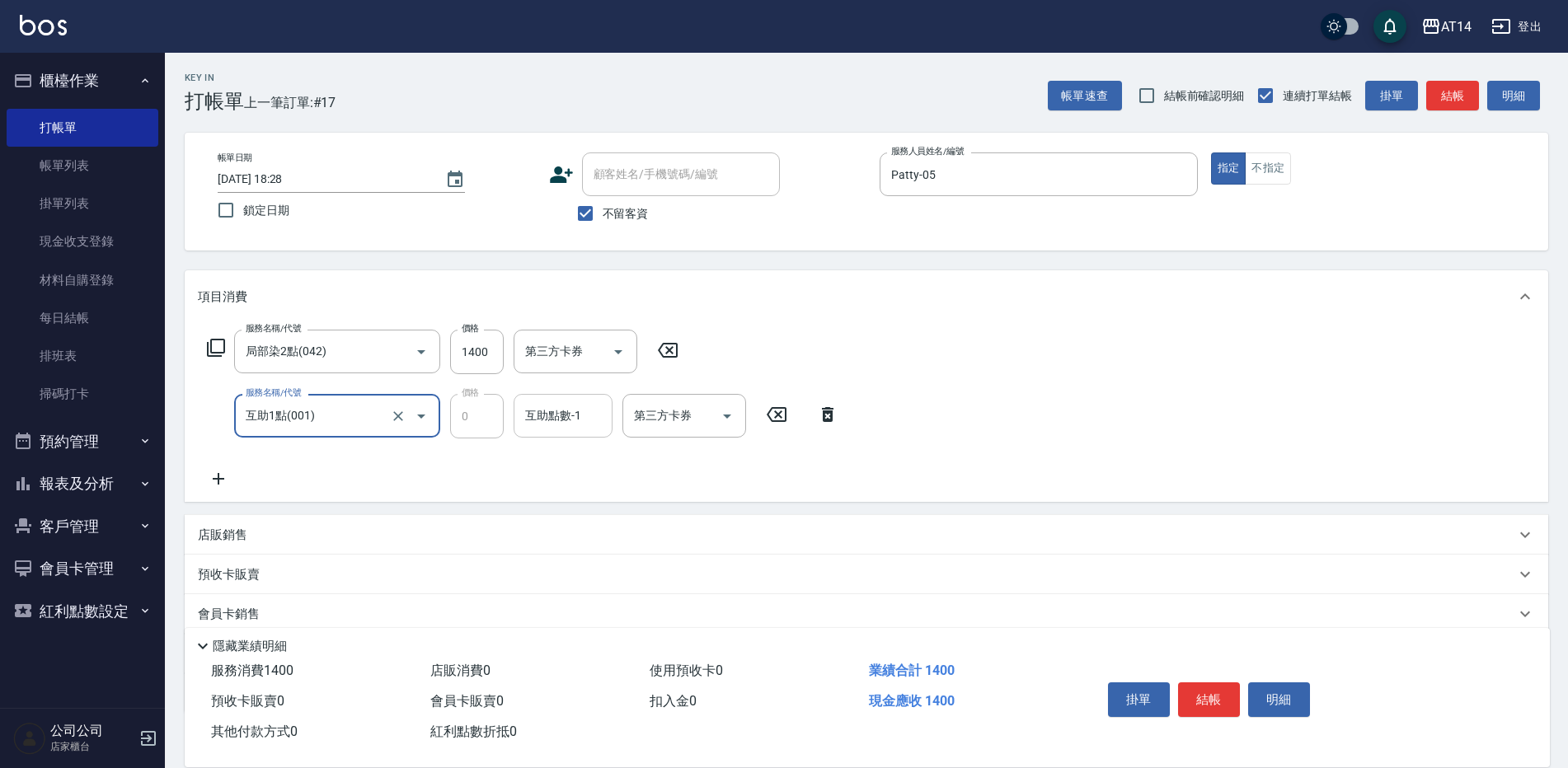
click at [544, 413] on div "互助點數-1 互助點數-1" at bounding box center [563, 416] width 99 height 43
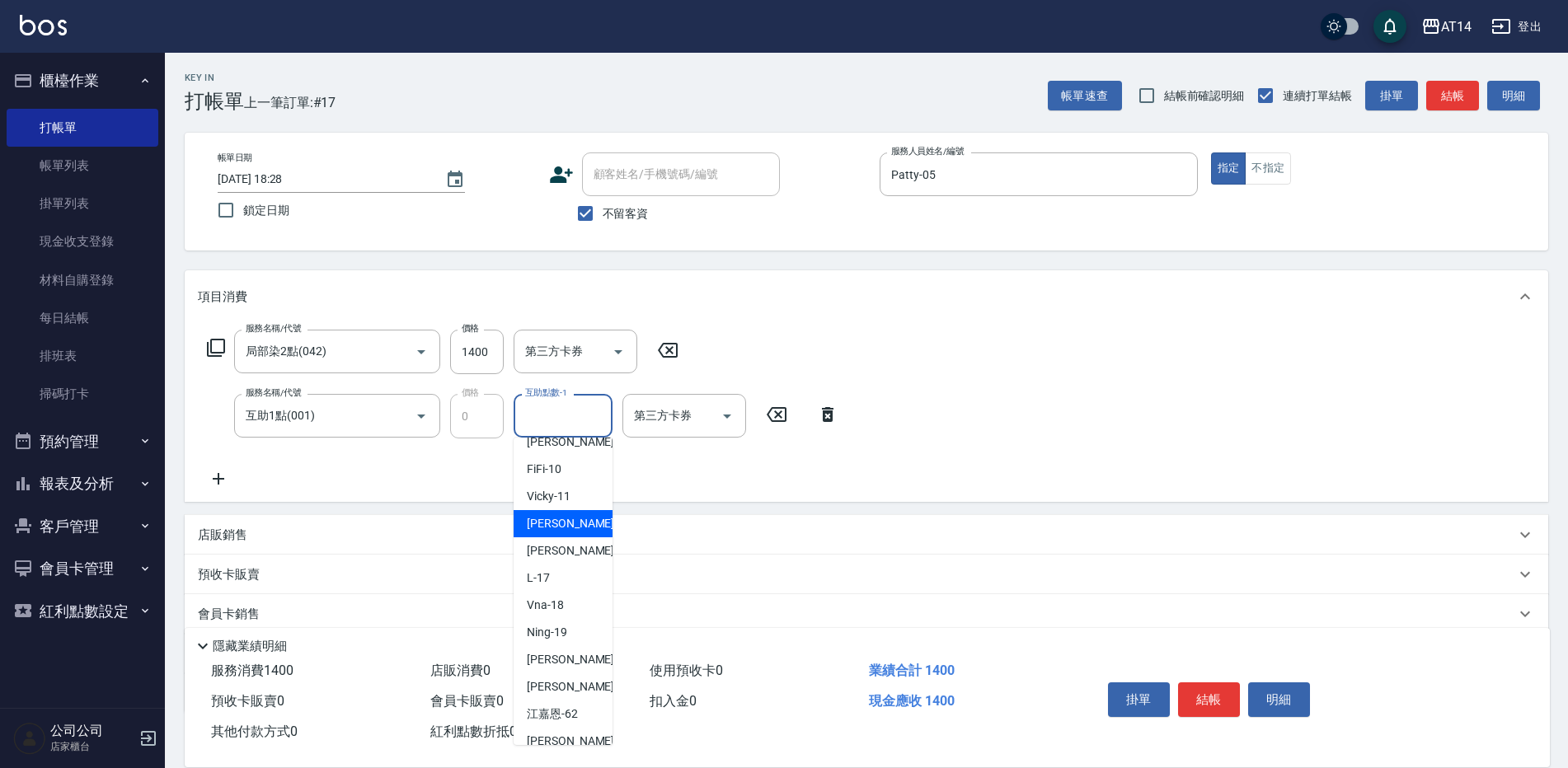
scroll to position [165, 0]
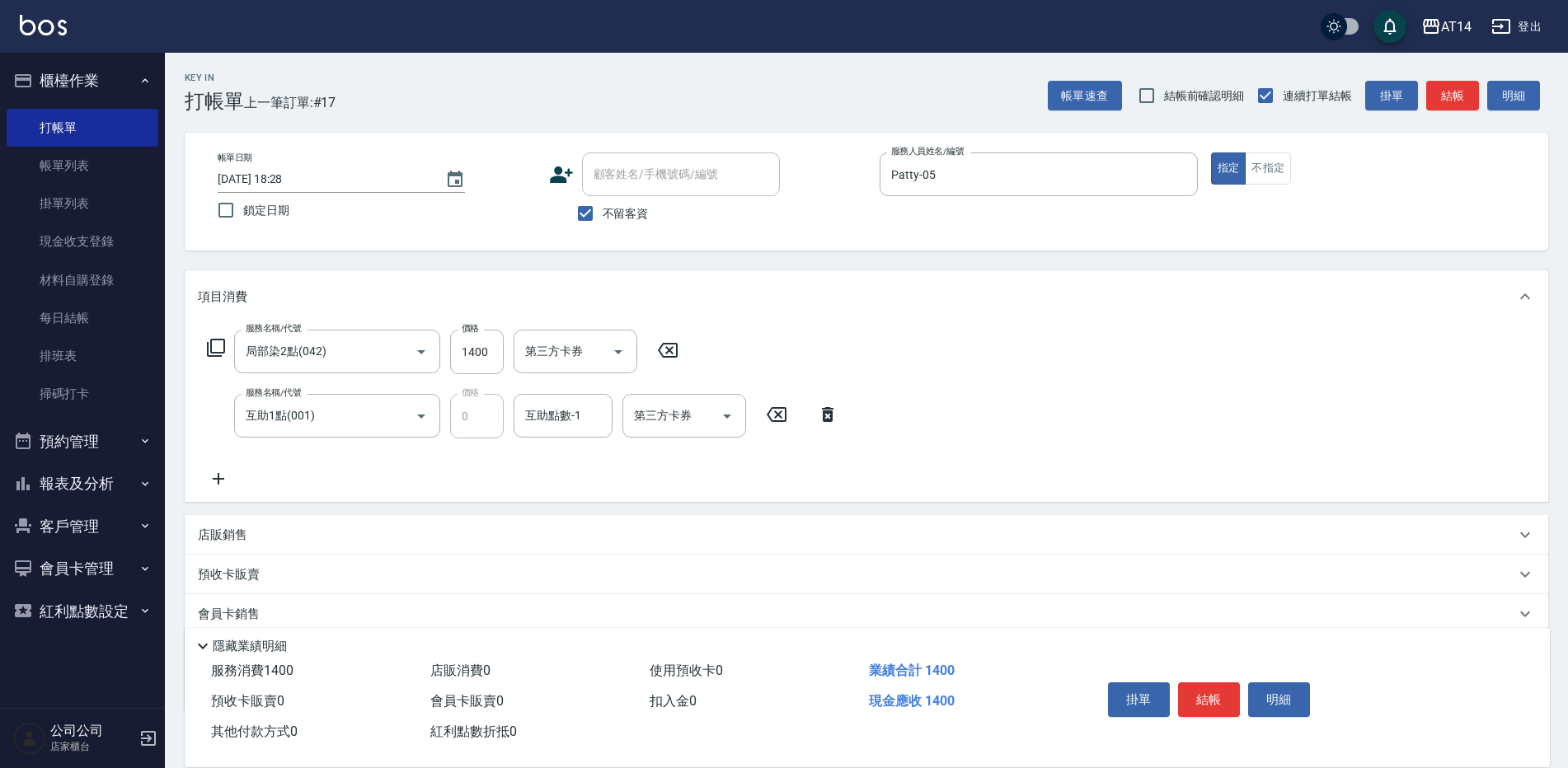
click at [824, 411] on icon at bounding box center [828, 414] width 42 height 20
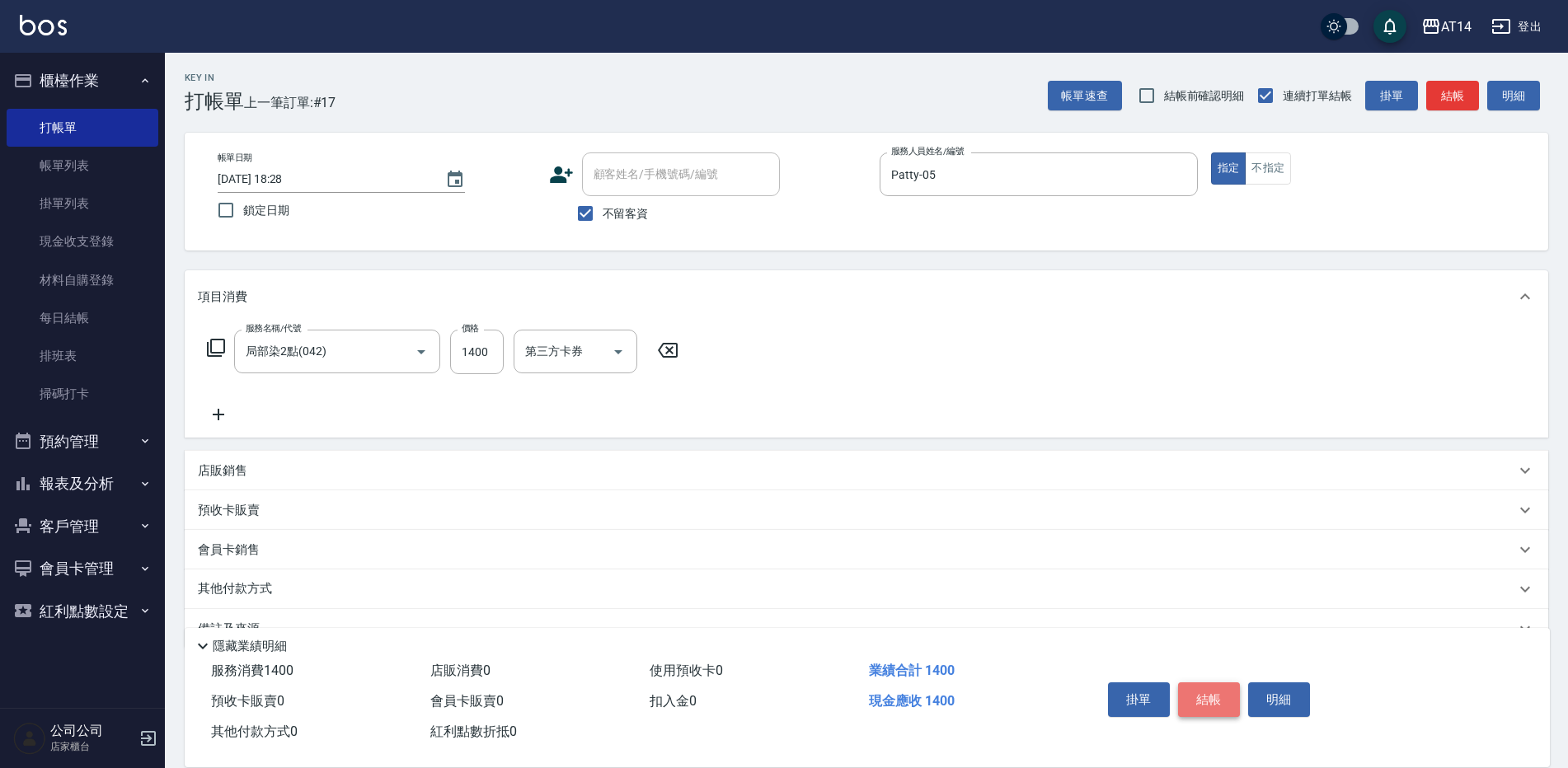
click at [1192, 693] on button "結帳" at bounding box center [1209, 699] width 62 height 34
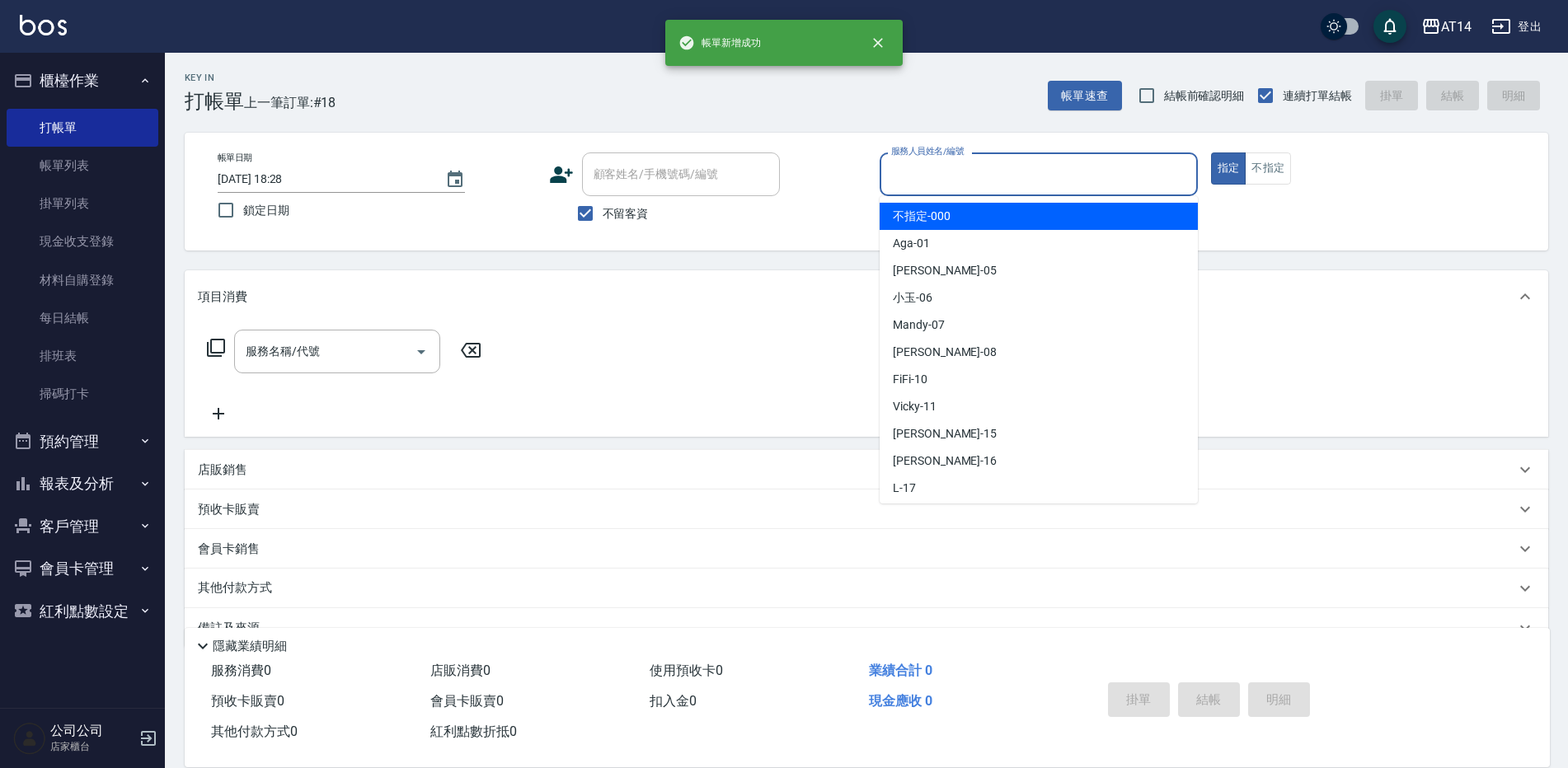
click at [927, 172] on input "服務人員姓名/編號" at bounding box center [1039, 174] width 303 height 29
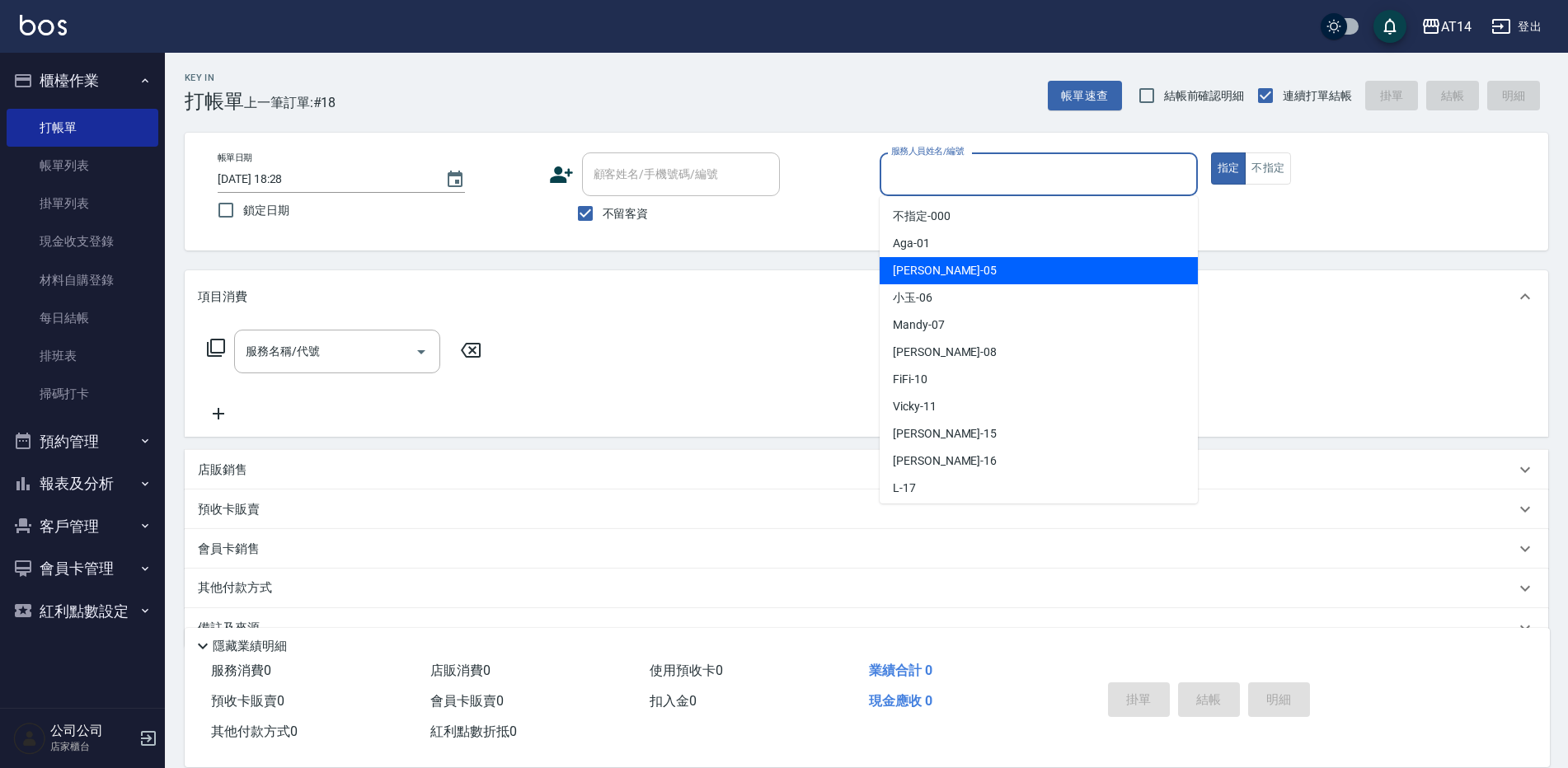
click at [933, 263] on span "Patty -05" at bounding box center [944, 270] width 104 height 17
type input "Patty-05"
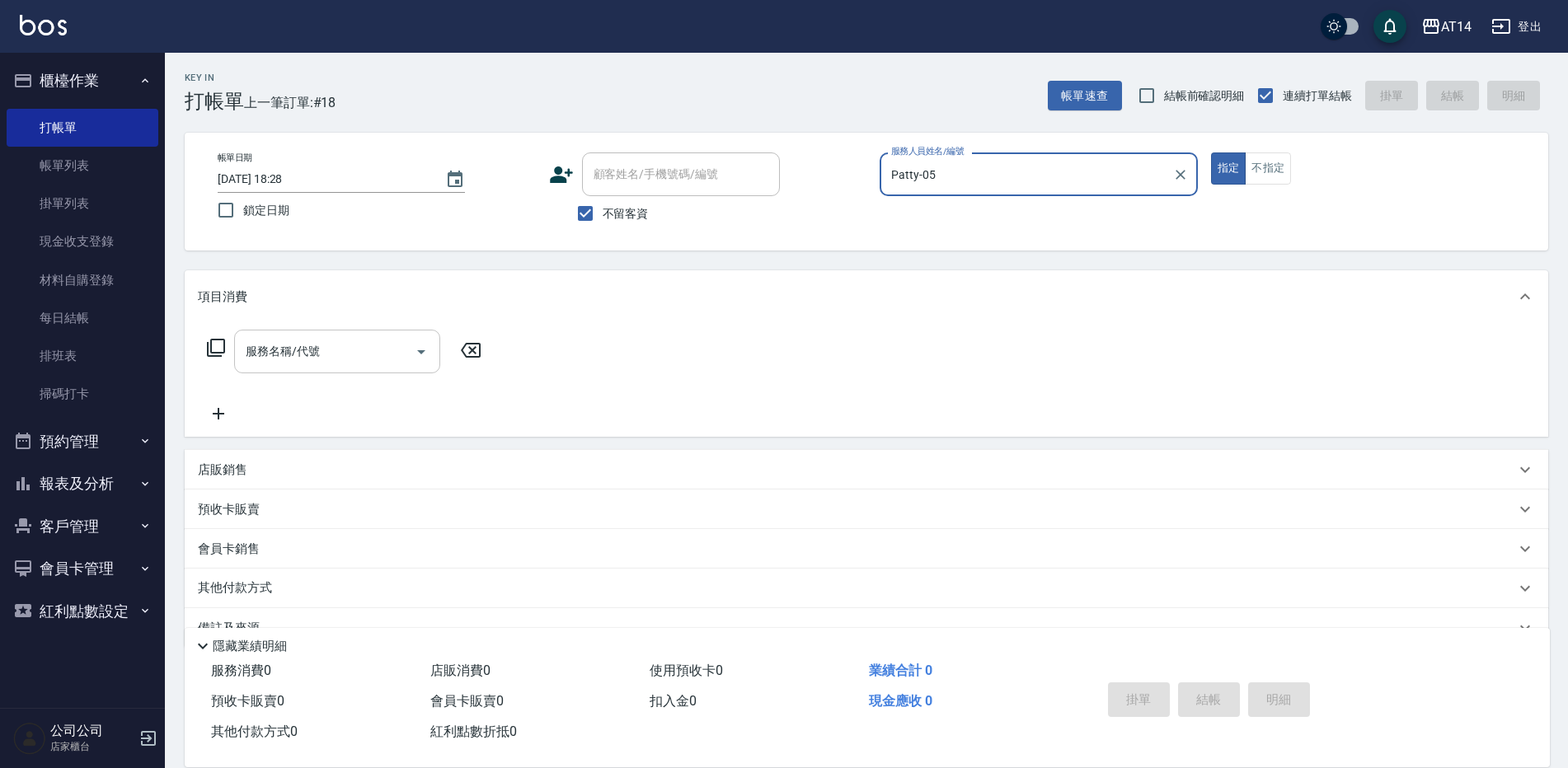
click at [321, 366] on input "服務名稱/代號" at bounding box center [325, 352] width 167 height 29
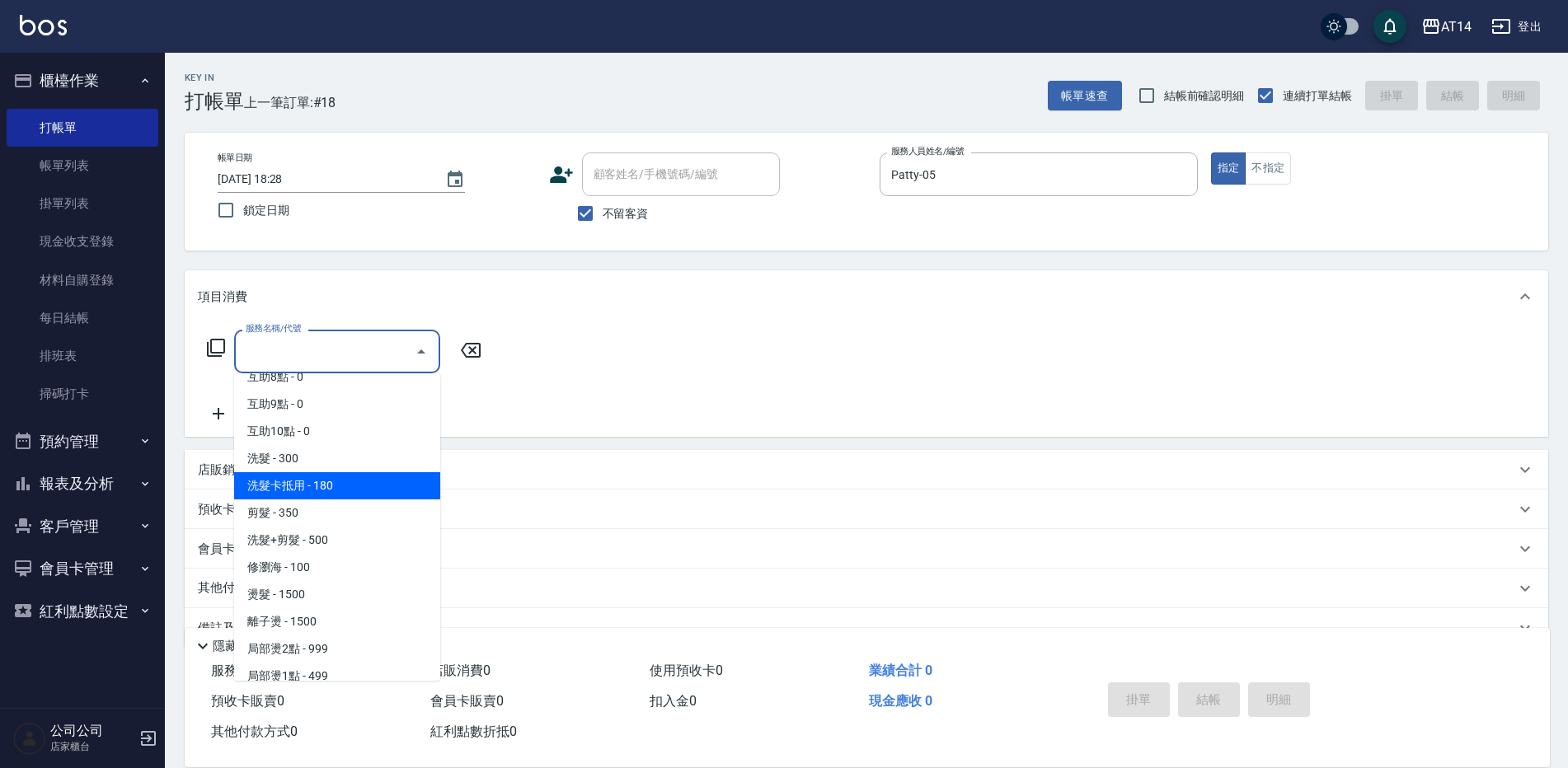
scroll to position [329, 0]
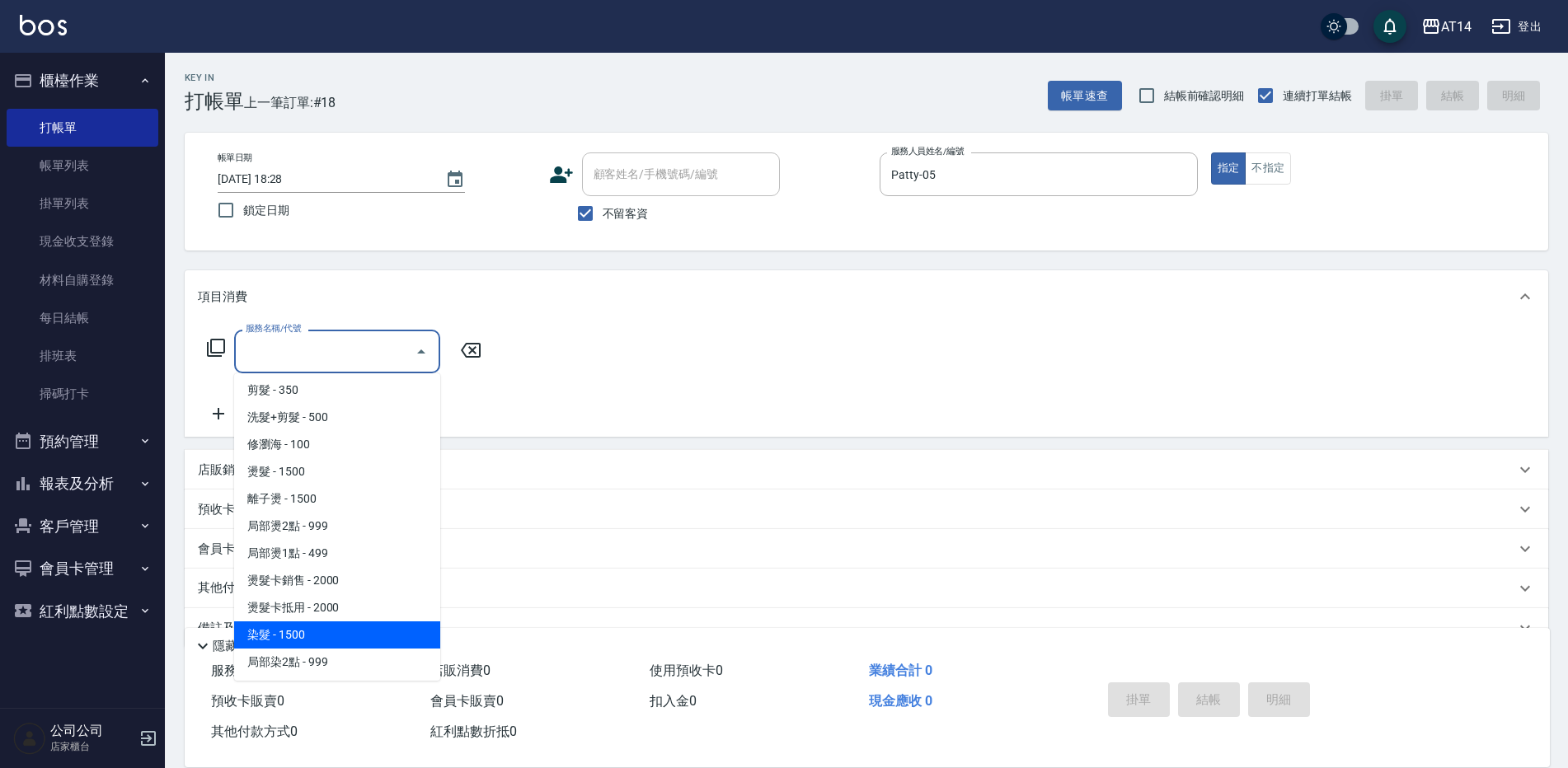
click at [324, 631] on span "染髮 - 1500" at bounding box center [337, 635] width 206 height 27
type input "染髮(041)"
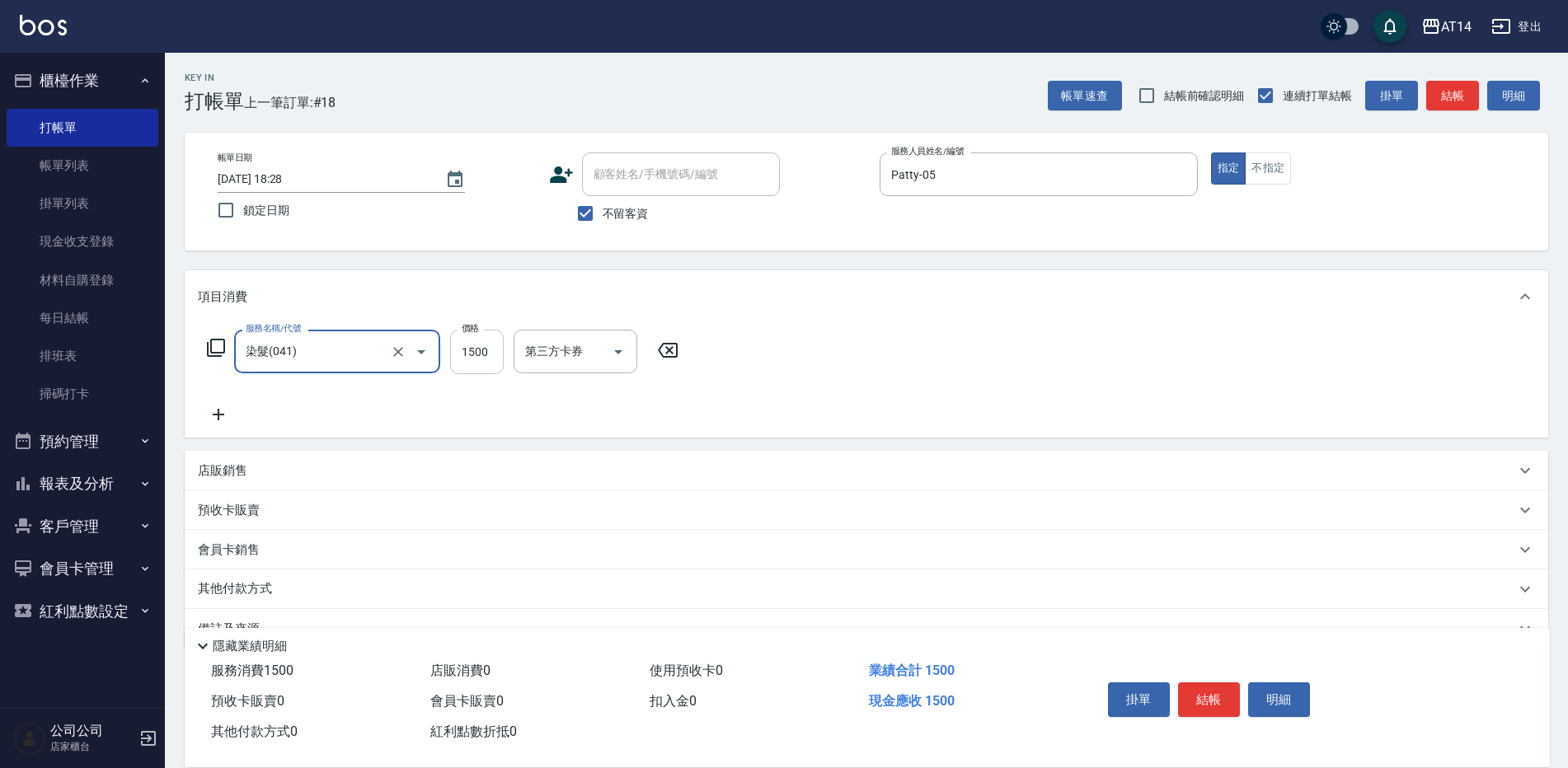
click at [460, 342] on input "1500" at bounding box center [477, 351] width 53 height 44
type input "2500"
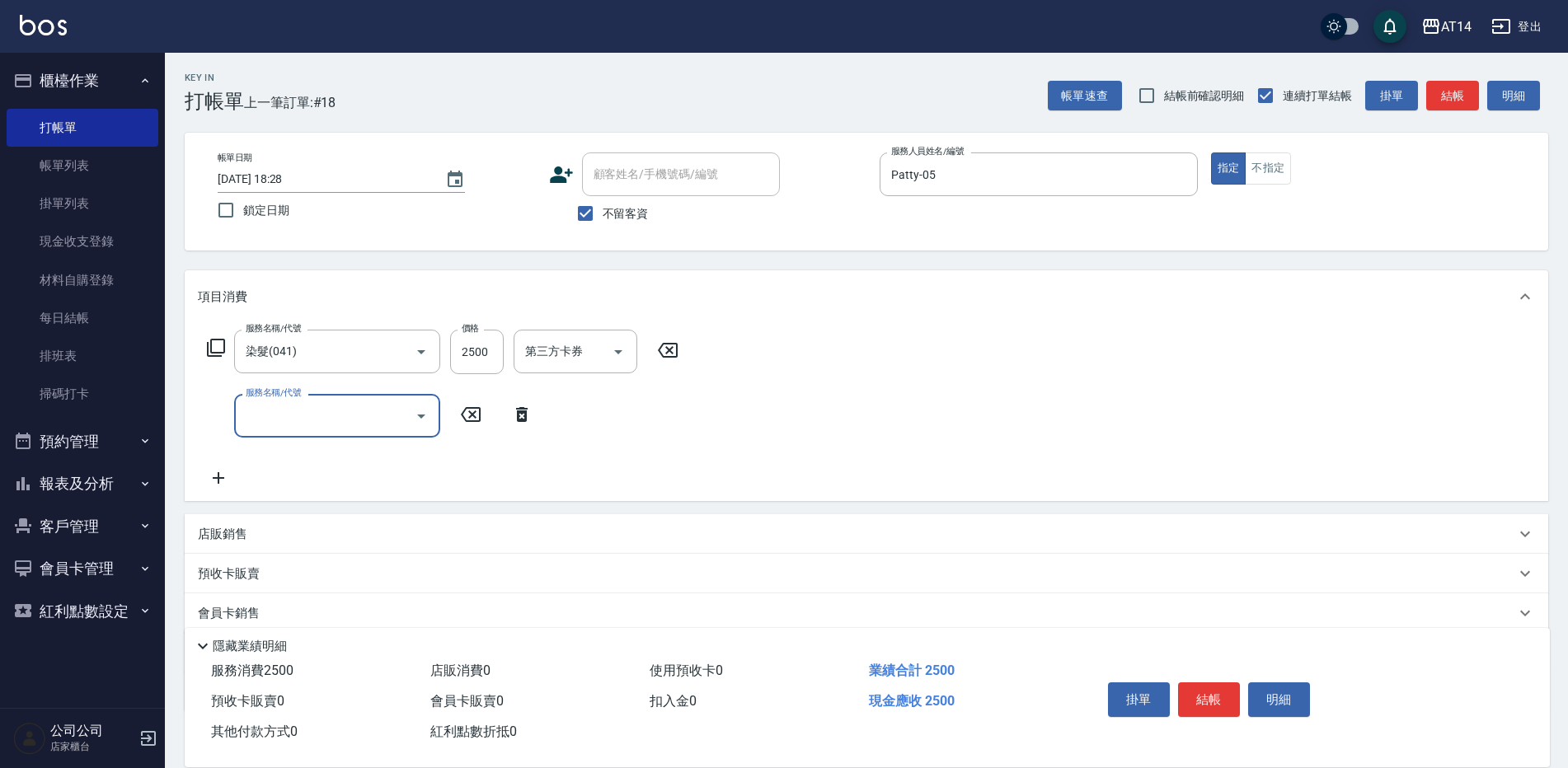
click at [255, 413] on input "服務名稱/代號" at bounding box center [325, 416] width 167 height 29
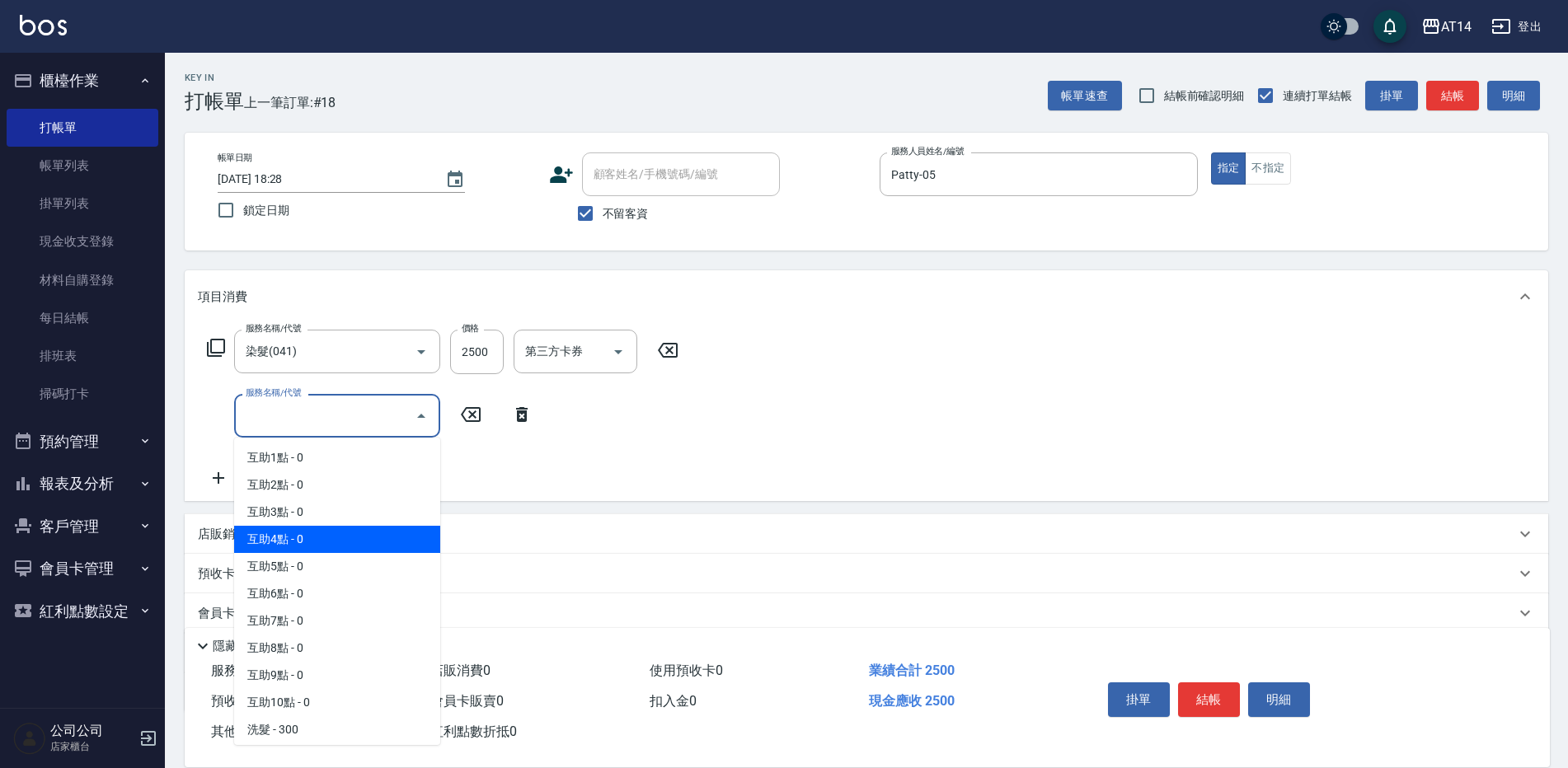
click at [278, 534] on span "互助4點 - 0" at bounding box center [337, 540] width 206 height 27
type input "互助4點(004)"
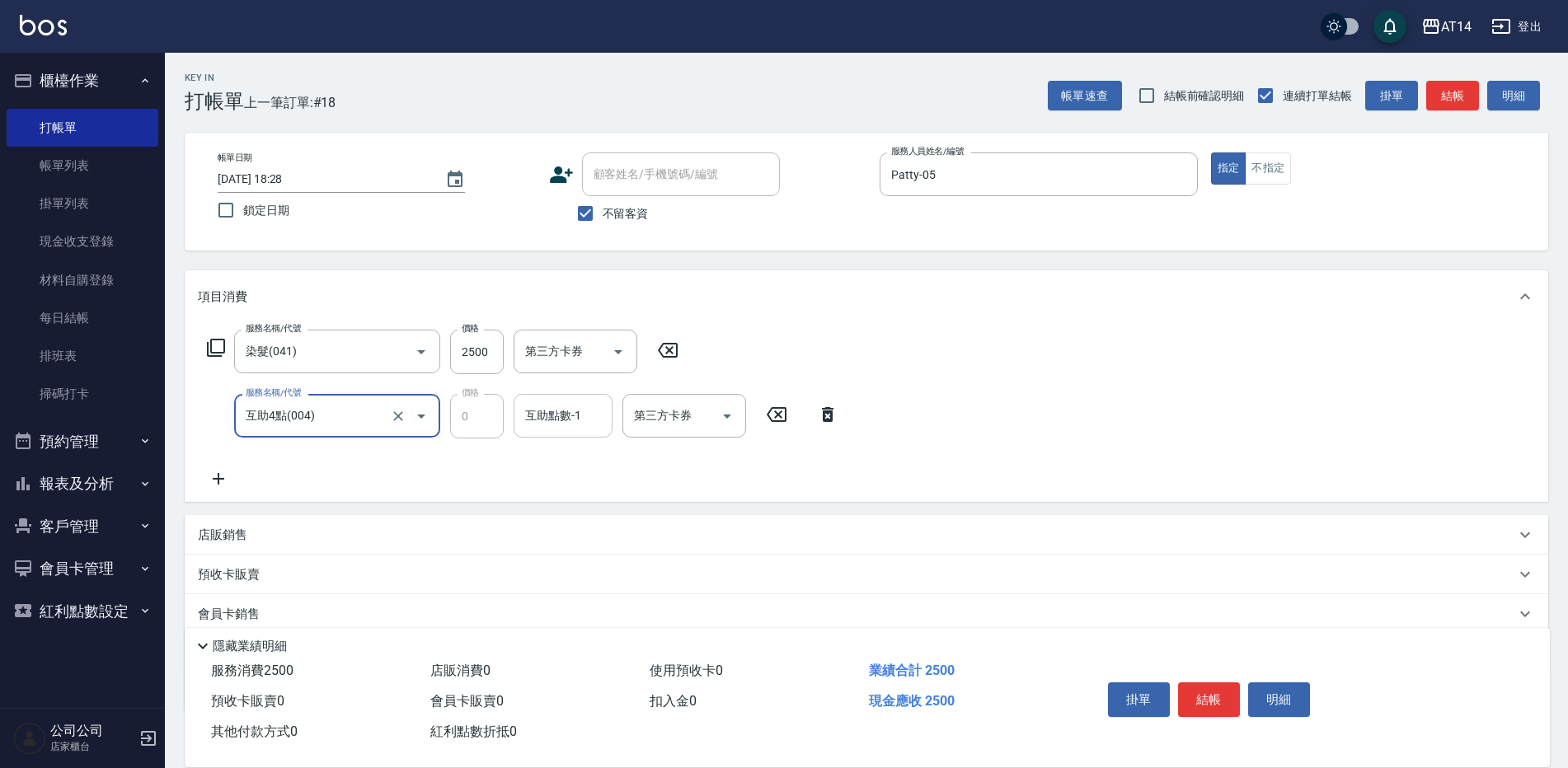
click at [546, 414] on input "互助點數-1" at bounding box center [562, 416] width 84 height 29
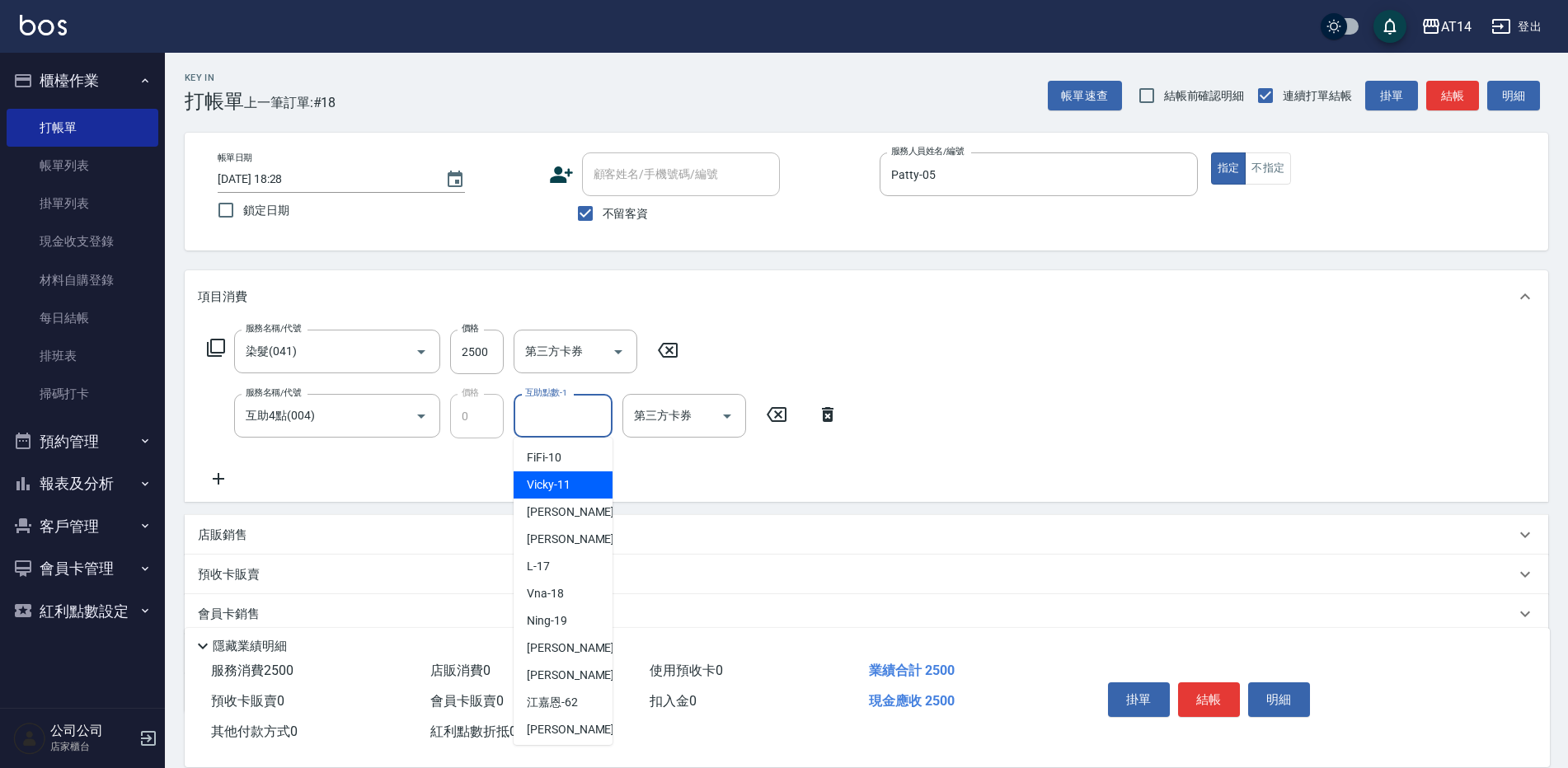
scroll to position [247, 0]
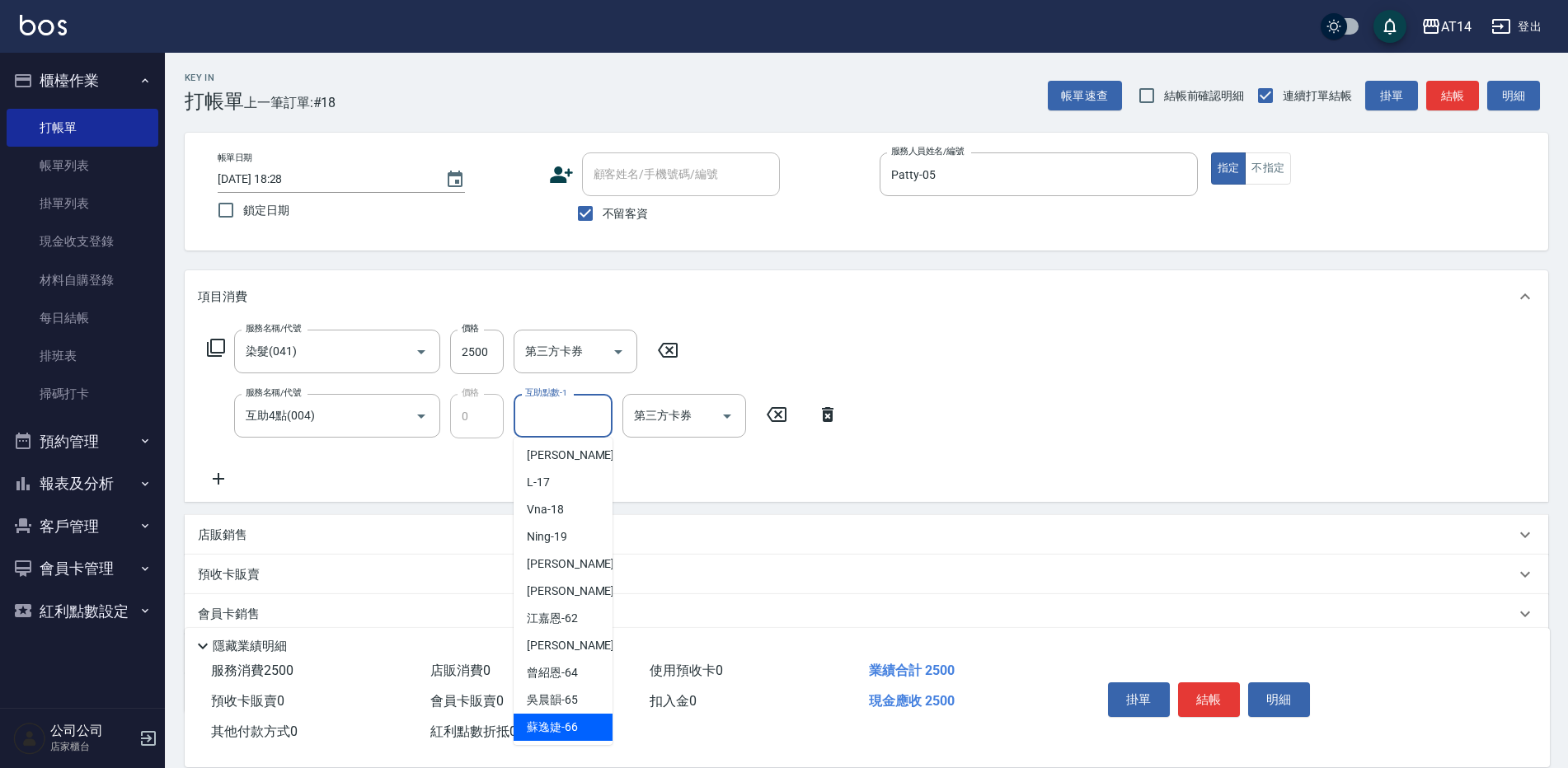
click at [566, 726] on span "[PERSON_NAME]-66" at bounding box center [552, 727] width 51 height 17
type input "蘇逸婕-66"
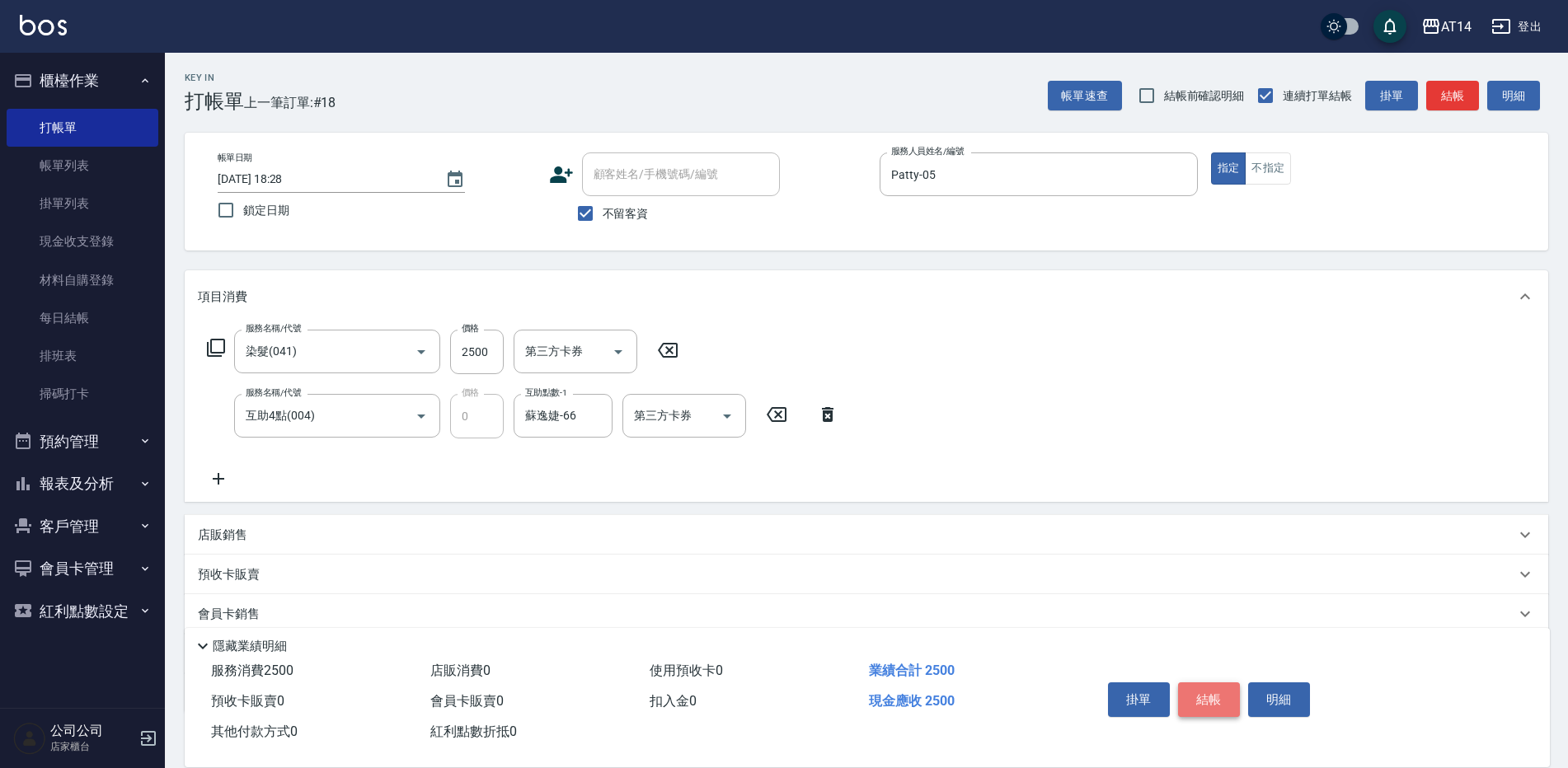
click at [1207, 682] on button "結帳" at bounding box center [1209, 699] width 62 height 34
type input "[DATE] 18:29"
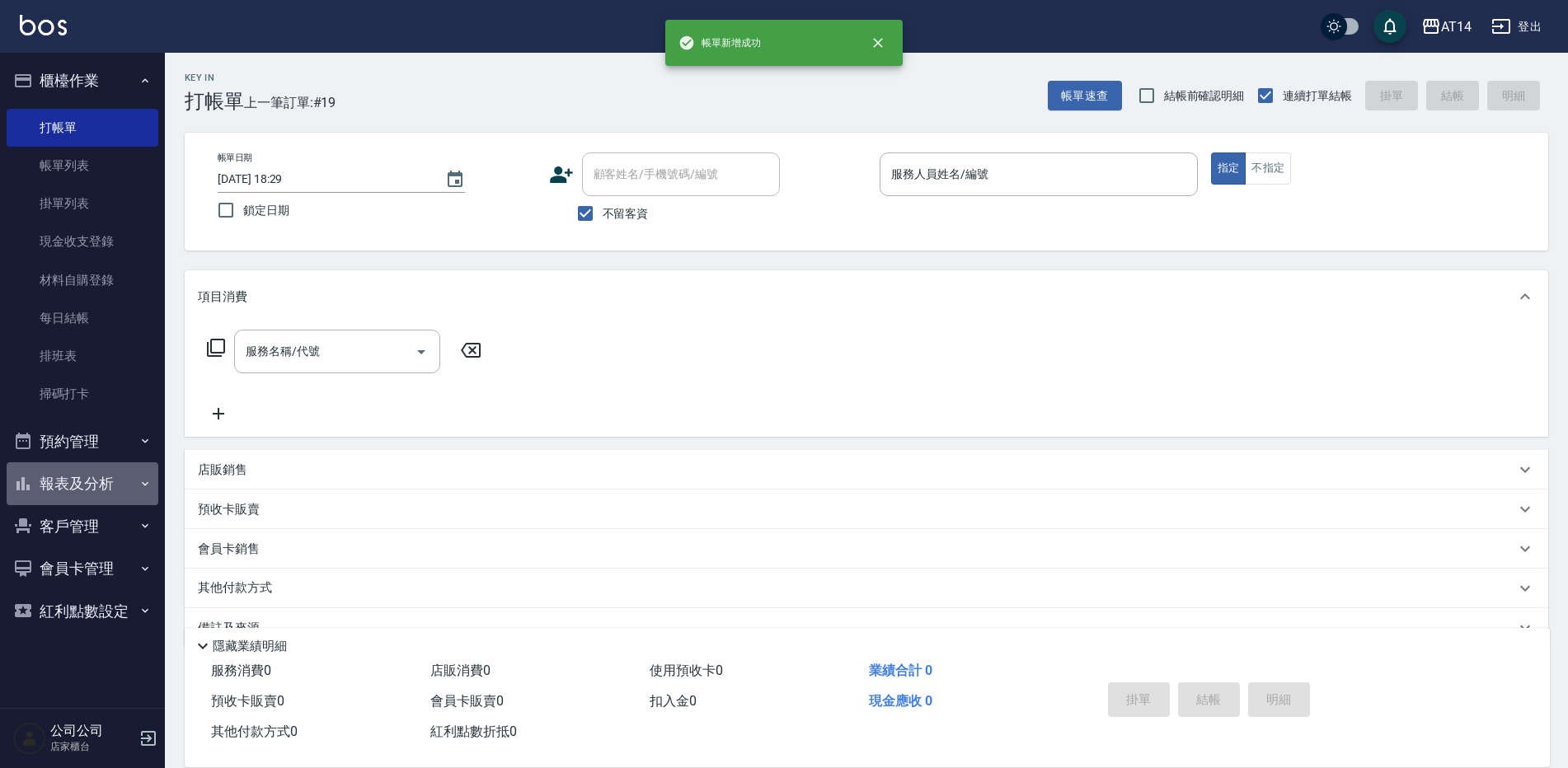
click at [91, 489] on button "報表及分析" at bounding box center [82, 483] width 152 height 42
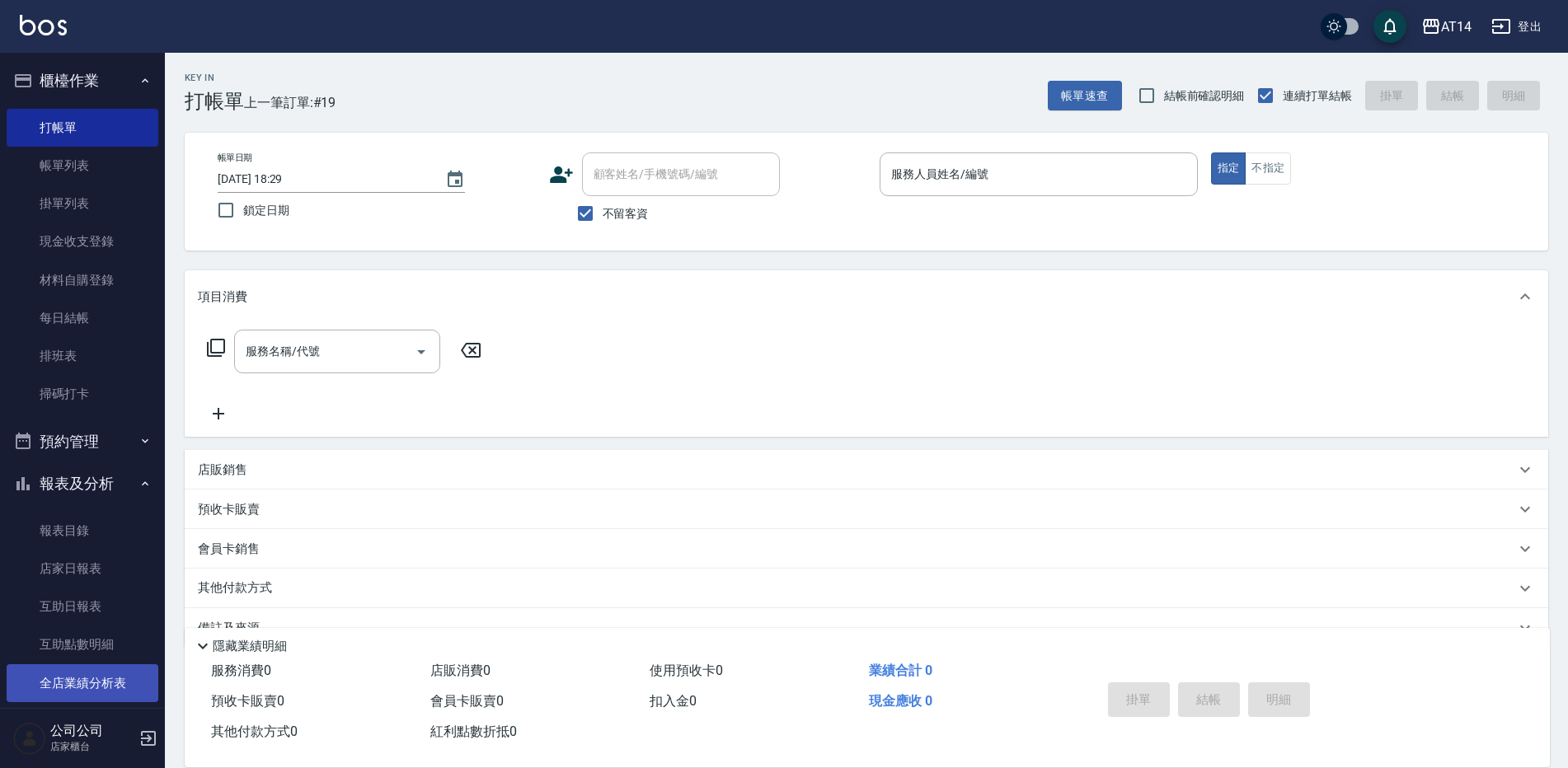
scroll to position [82, 0]
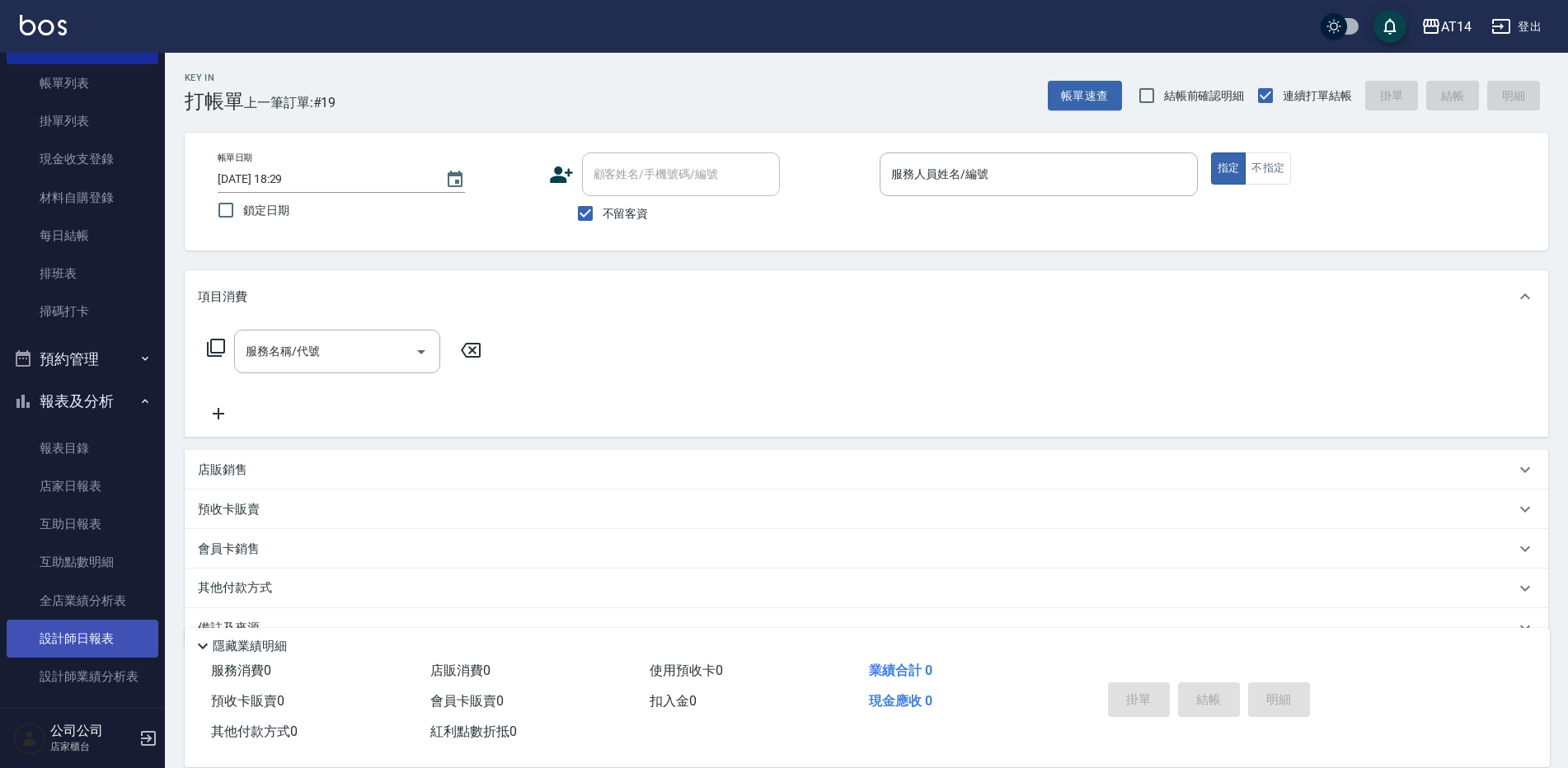
click at [109, 638] on link "設計師日報表" at bounding box center [82, 639] width 152 height 38
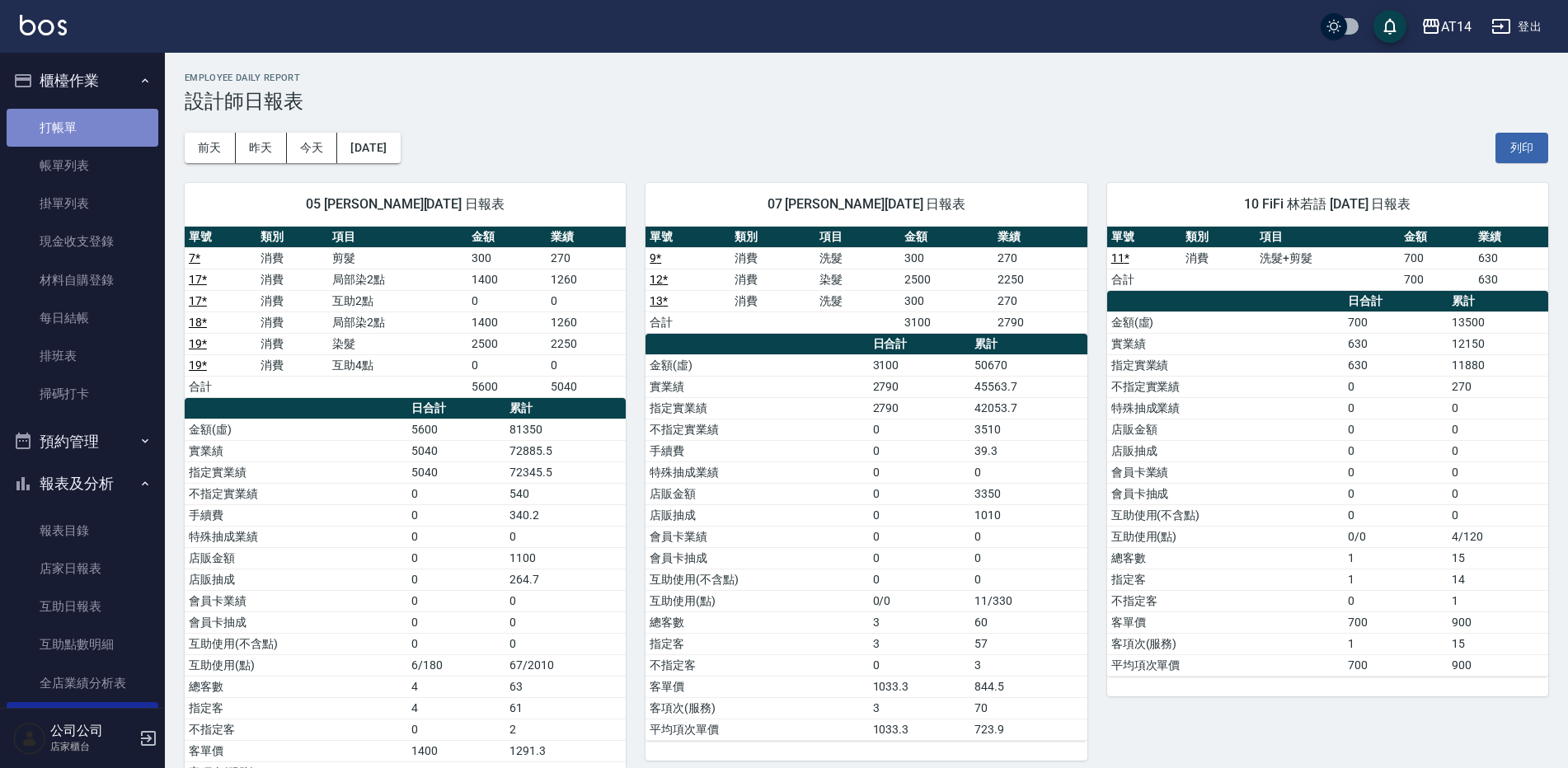
click at [100, 118] on link "打帳單" at bounding box center [82, 128] width 152 height 38
